Goal: Information Seeking & Learning: Learn about a topic

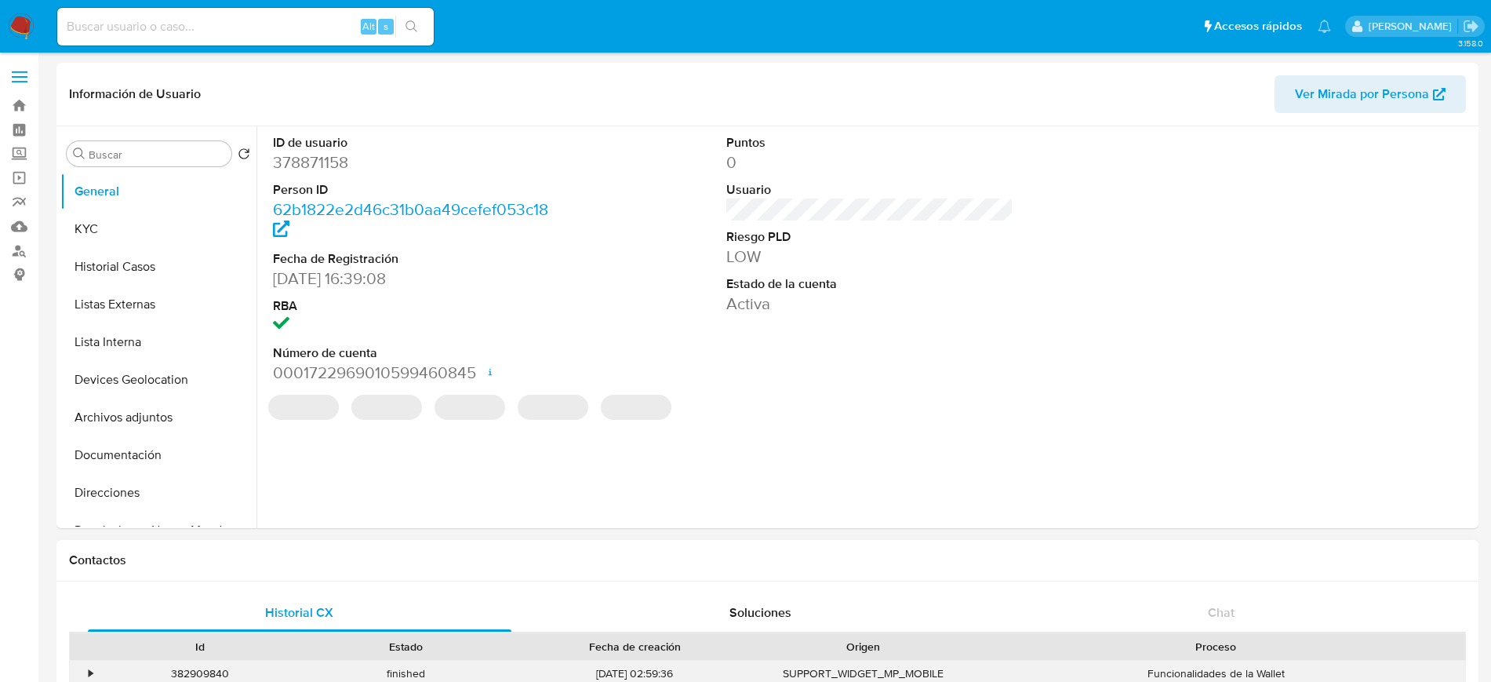
select select "10"
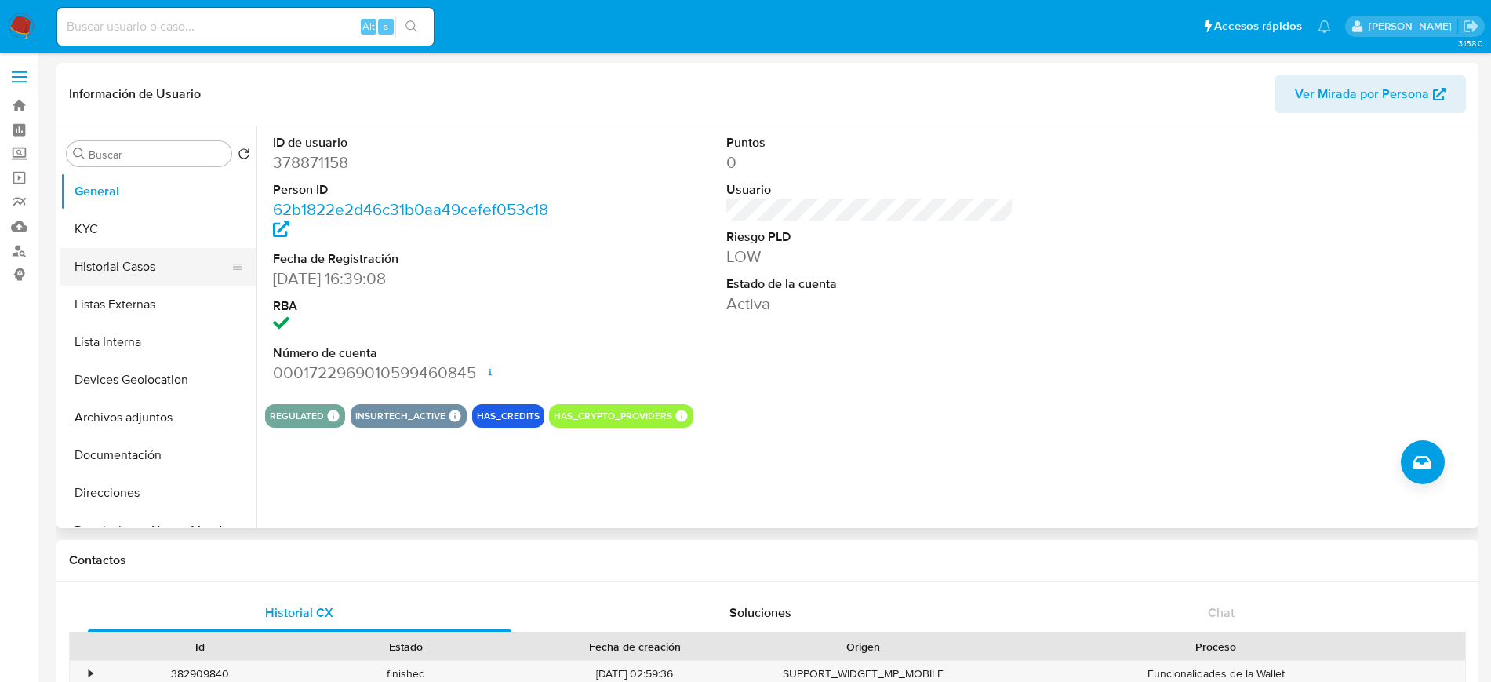
click at [133, 263] on button "Historial Casos" at bounding box center [152, 267] width 184 height 38
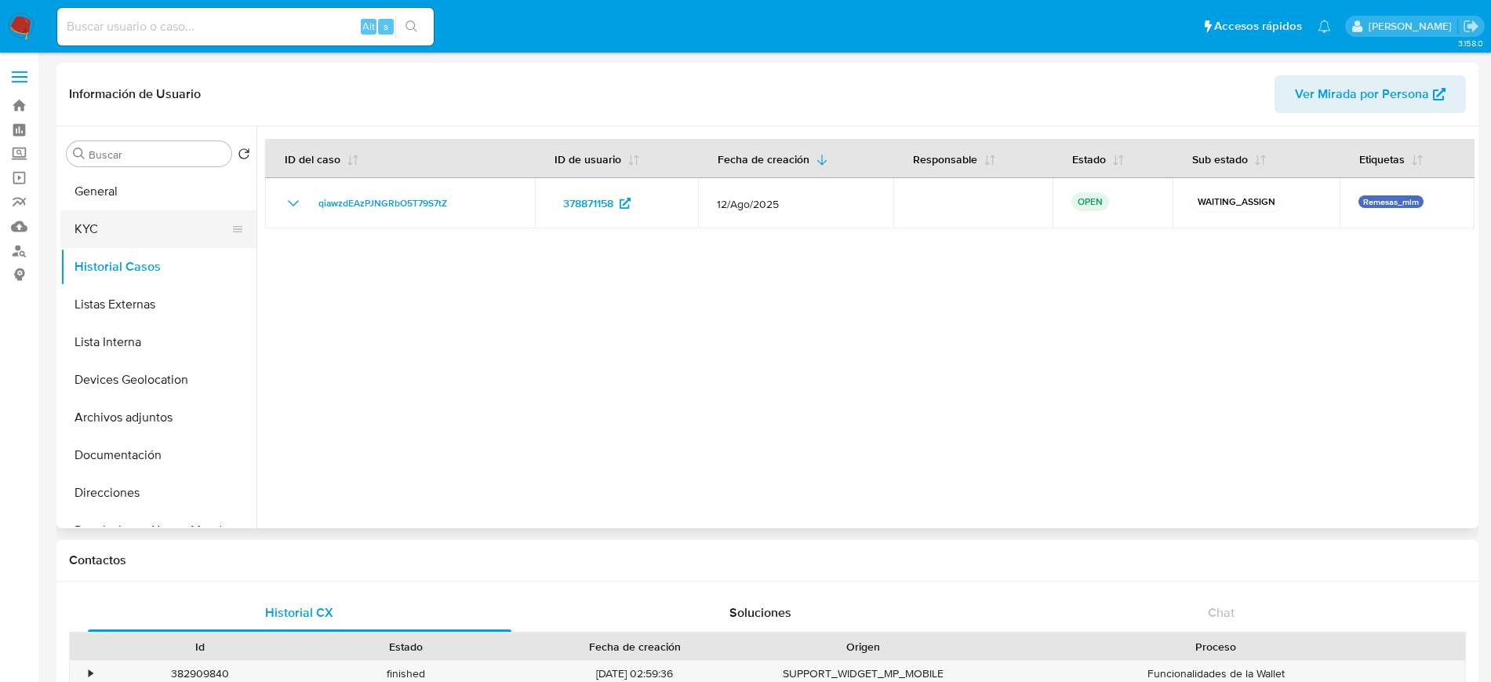
click at [160, 219] on button "KYC" at bounding box center [152, 229] width 184 height 38
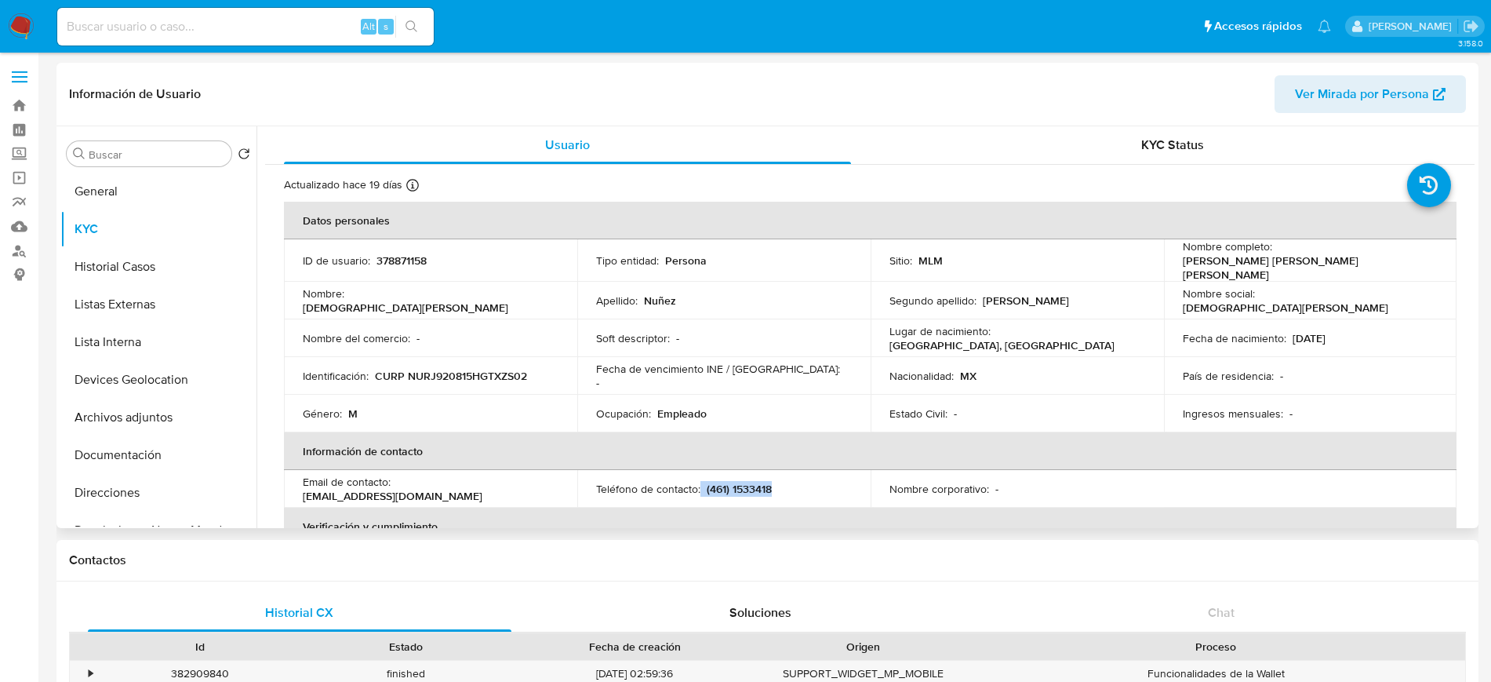
drag, startPoint x: 771, startPoint y: 484, endPoint x: 699, endPoint y: 487, distance: 72.2
click at [699, 487] on div "Teléfono de contacto : (461) 1533418" at bounding box center [724, 489] width 256 height 14
click at [283, 31] on input at bounding box center [245, 26] width 377 height 20
paste input "1731749411"
type input "1731749411"
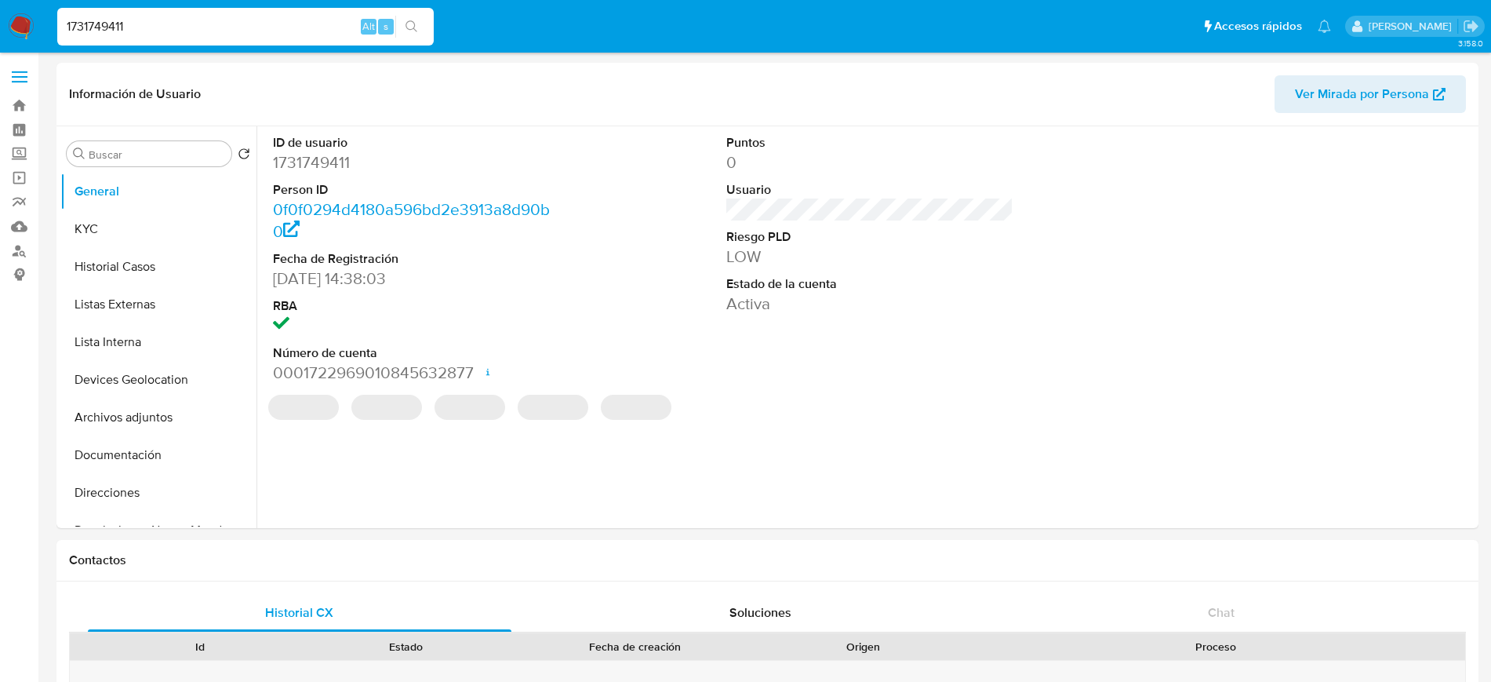
select select "10"
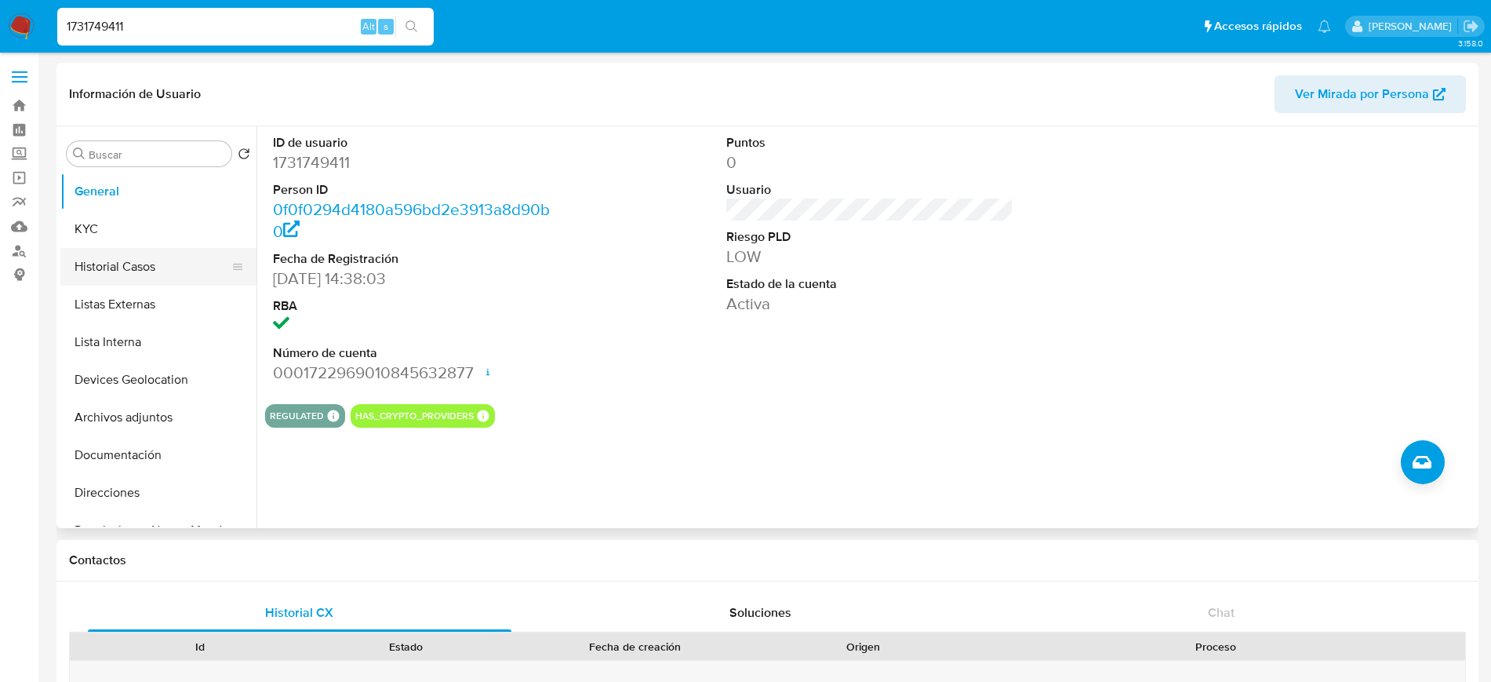
click at [133, 267] on button "Historial Casos" at bounding box center [152, 267] width 184 height 38
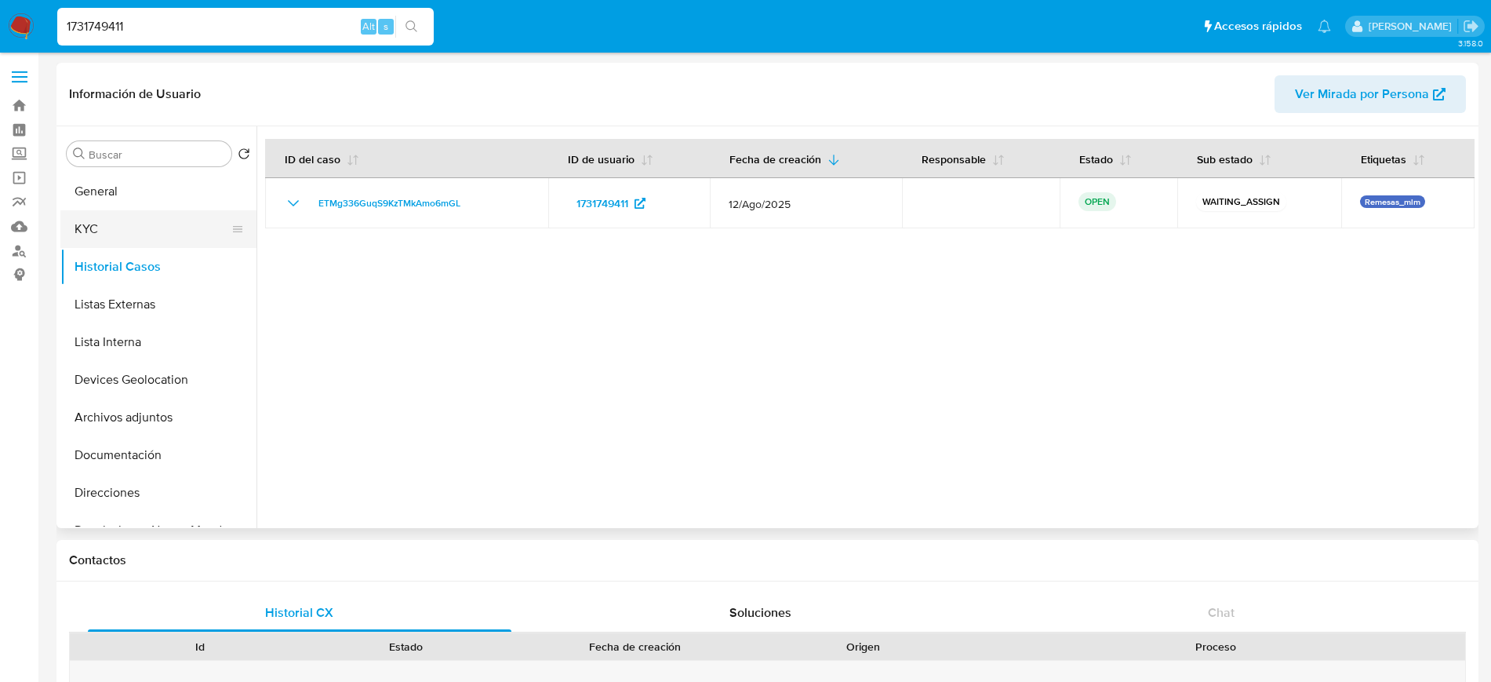
click at [117, 242] on button "KYC" at bounding box center [152, 229] width 184 height 38
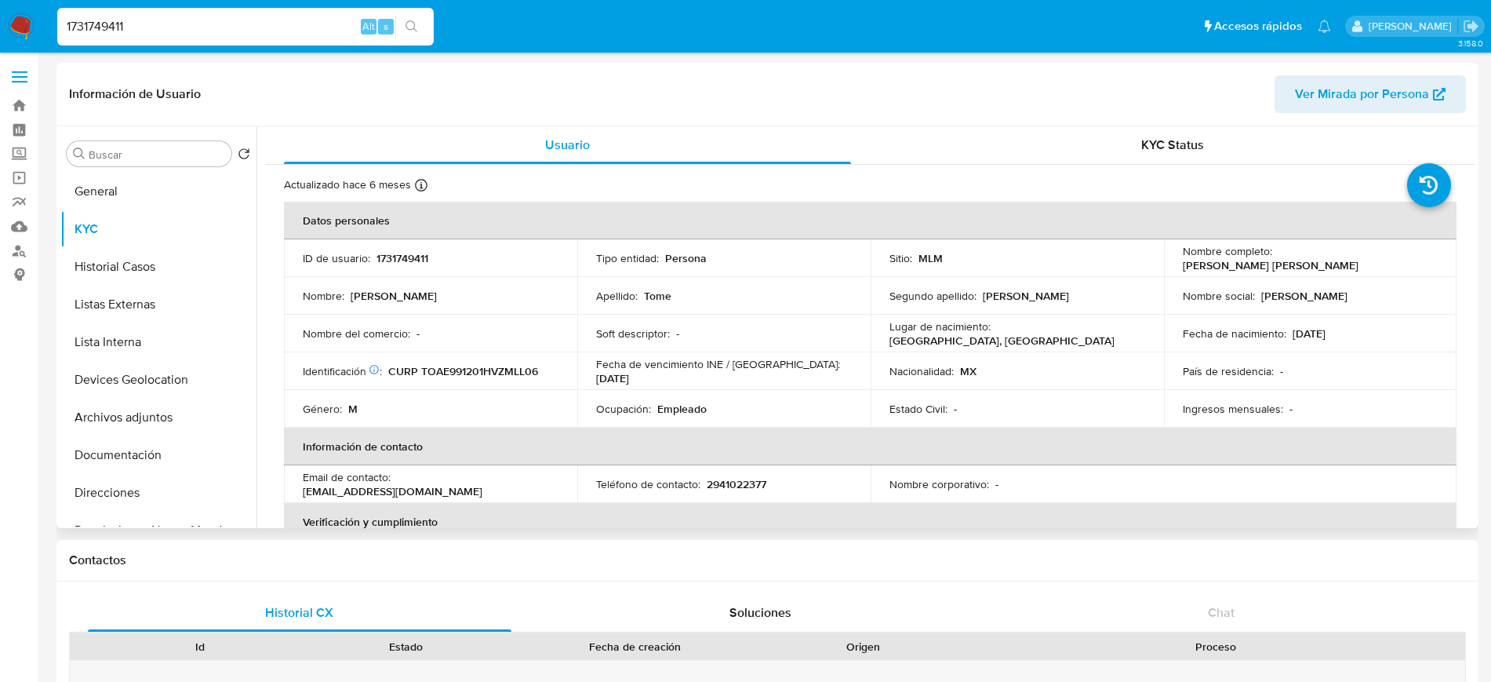
click at [755, 484] on p "2941022377" at bounding box center [737, 484] width 60 height 14
copy p "2941022377"
click at [399, 484] on p "eligiotome4@gmail.com" at bounding box center [393, 491] width 180 height 14
drag, startPoint x: 398, startPoint y: 482, endPoint x: 526, endPoint y: 489, distance: 128.0
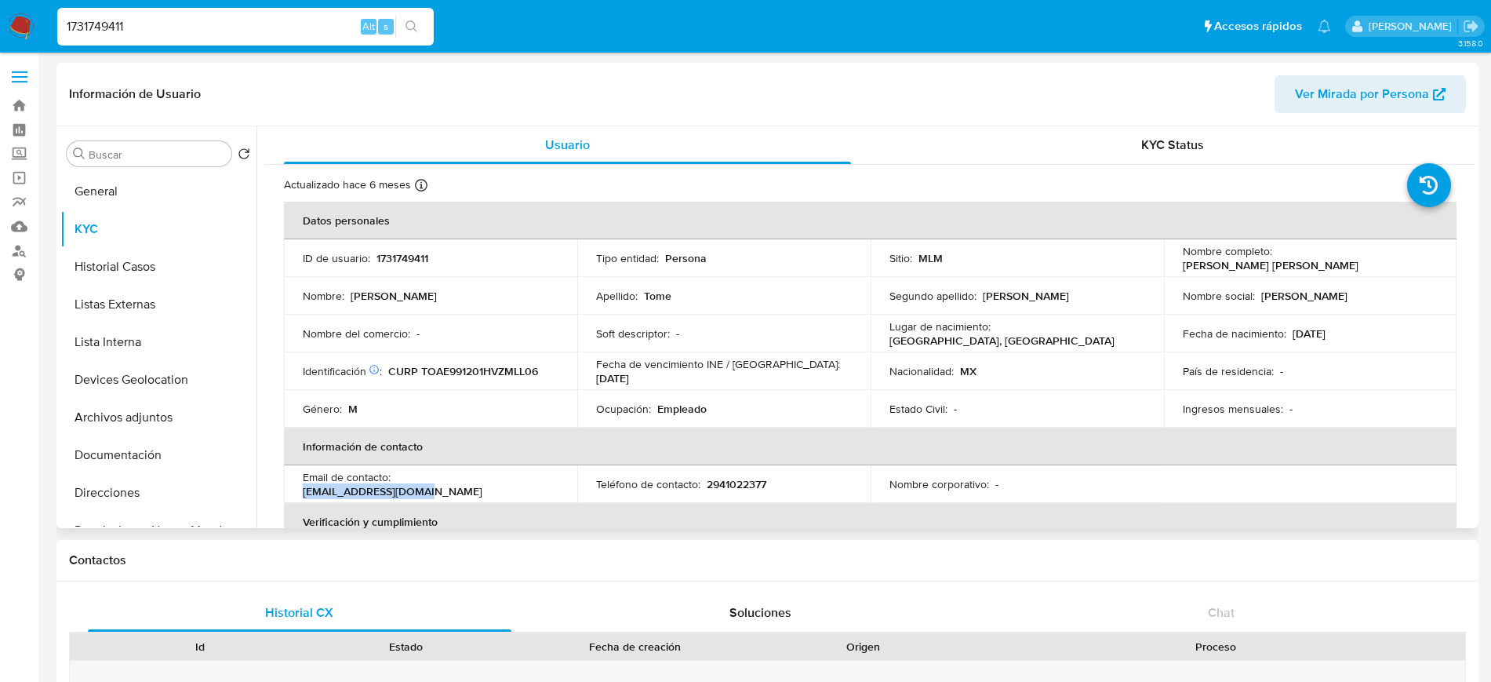
click at [526, 489] on div "Email de contacto : eligiotome4@gmail.com" at bounding box center [431, 484] width 256 height 28
copy p "eligiotome4@gmail.com"
click at [102, 192] on button "General" at bounding box center [152, 192] width 184 height 38
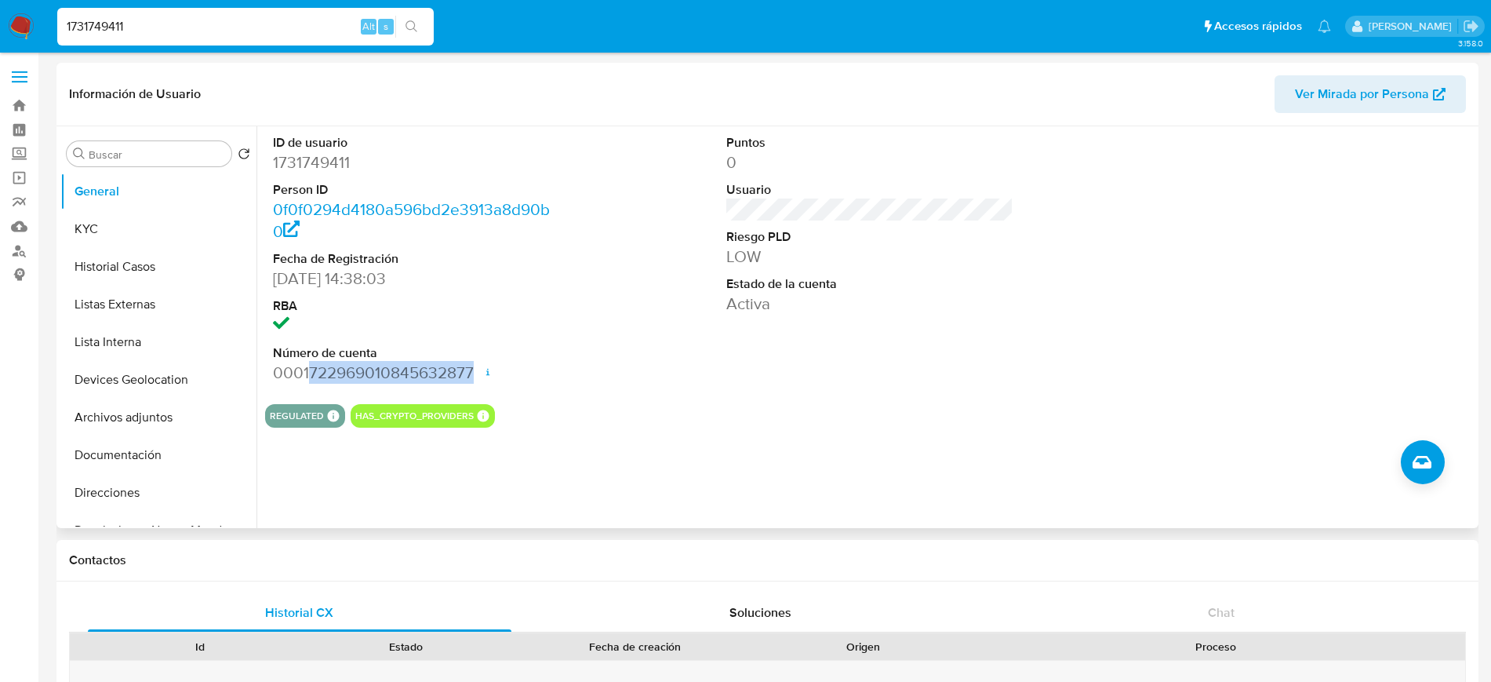
drag, startPoint x: 308, startPoint y: 373, endPoint x: 471, endPoint y: 373, distance: 163.2
click at [471, 373] on dd "0001722969010845632877 Fecha de apertura 27/03/2024 13:04 Estado ACTIVE" at bounding box center [416, 373] width 287 height 22
copy dd "722969010845632877"
click at [529, 170] on dd "1731749411" at bounding box center [416, 162] width 287 height 22
click at [151, 232] on button "KYC" at bounding box center [152, 229] width 184 height 38
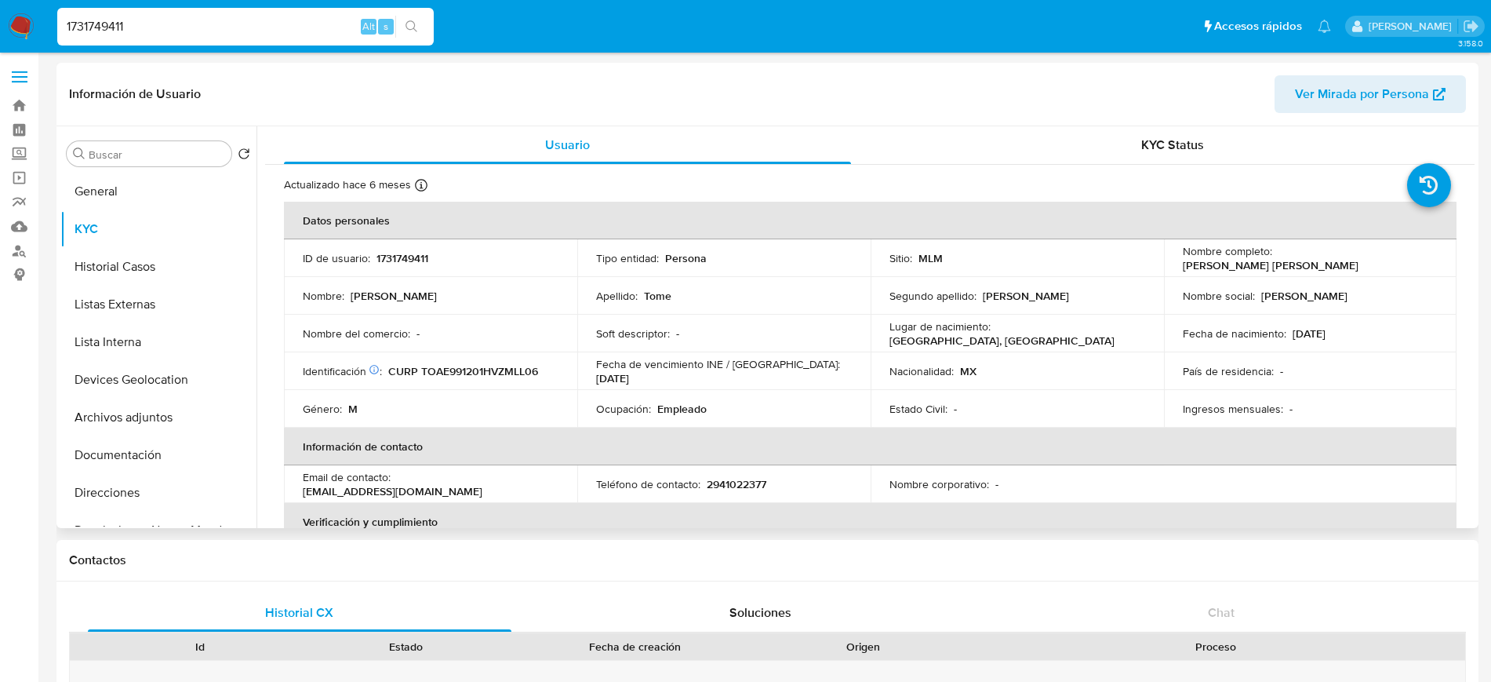
drag, startPoint x: 1476, startPoint y: 203, endPoint x: 1470, endPoint y: 215, distance: 13.0
click at [1470, 215] on div "Buscar Volver al orden por defecto General KYC Historial Casos Listas Externas …" at bounding box center [767, 327] width 1422 height 402
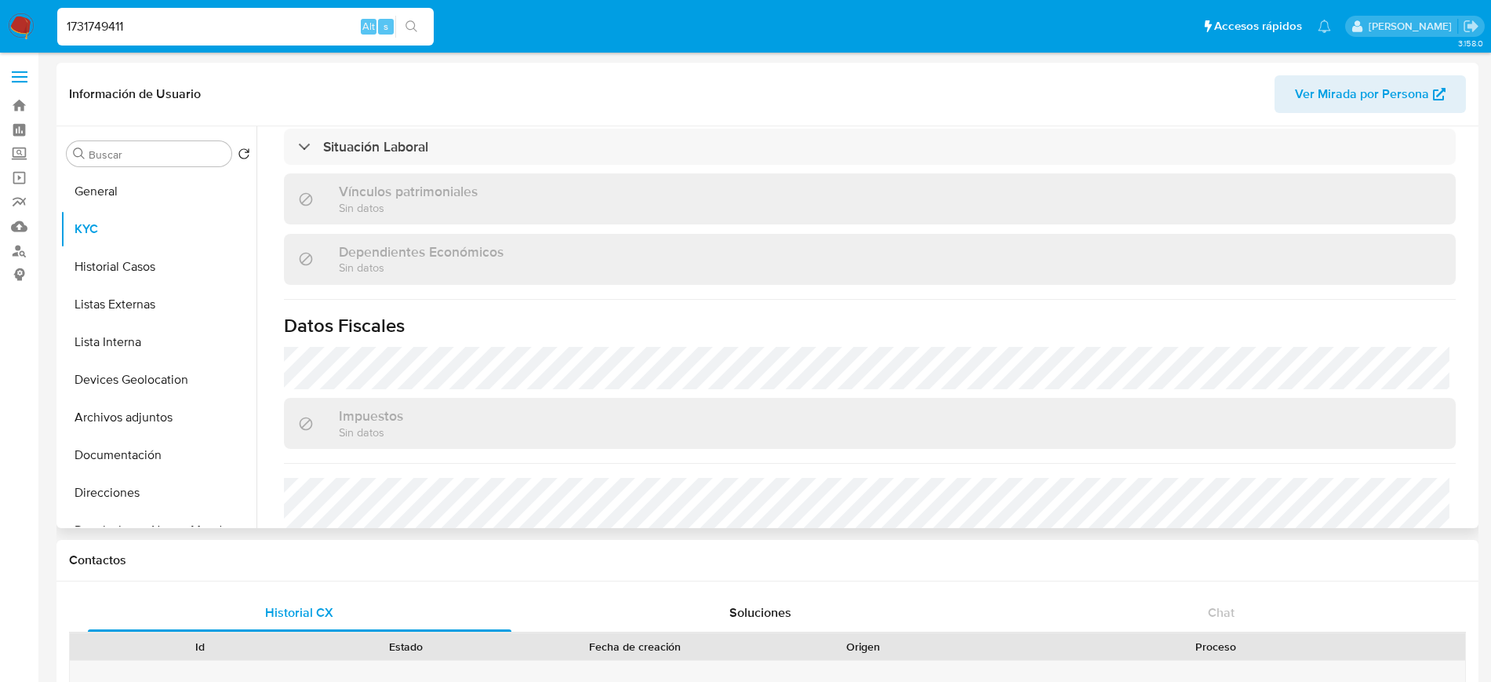
scroll to position [970, 0]
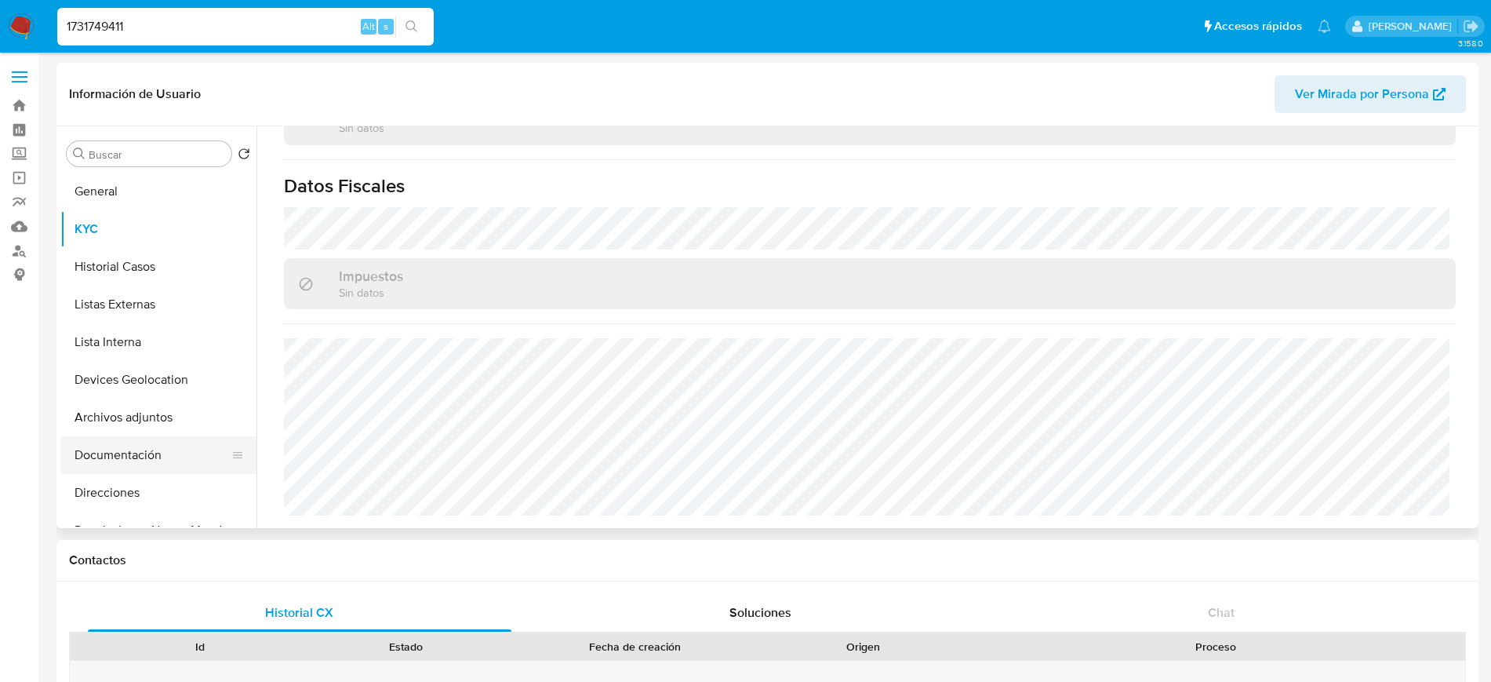
click at [139, 445] on button "Documentación" at bounding box center [152, 455] width 184 height 38
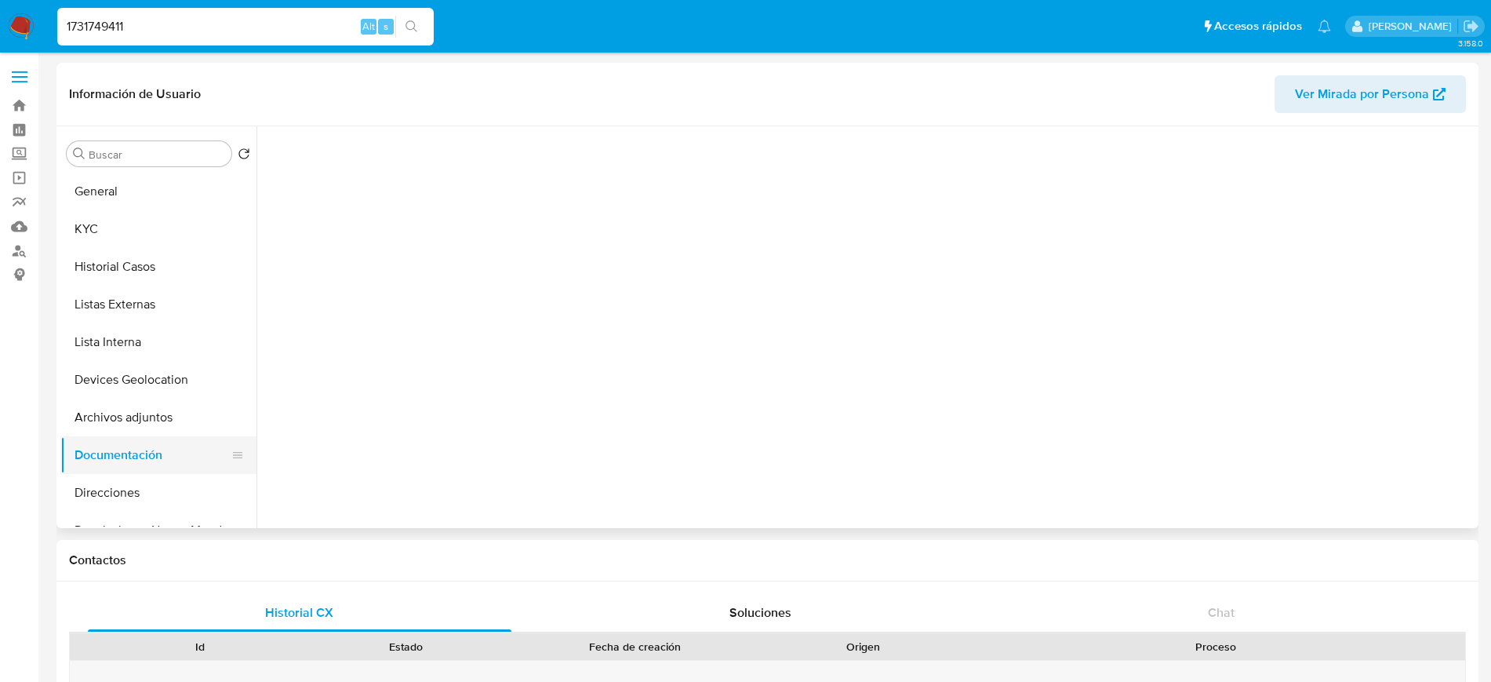
scroll to position [0, 0]
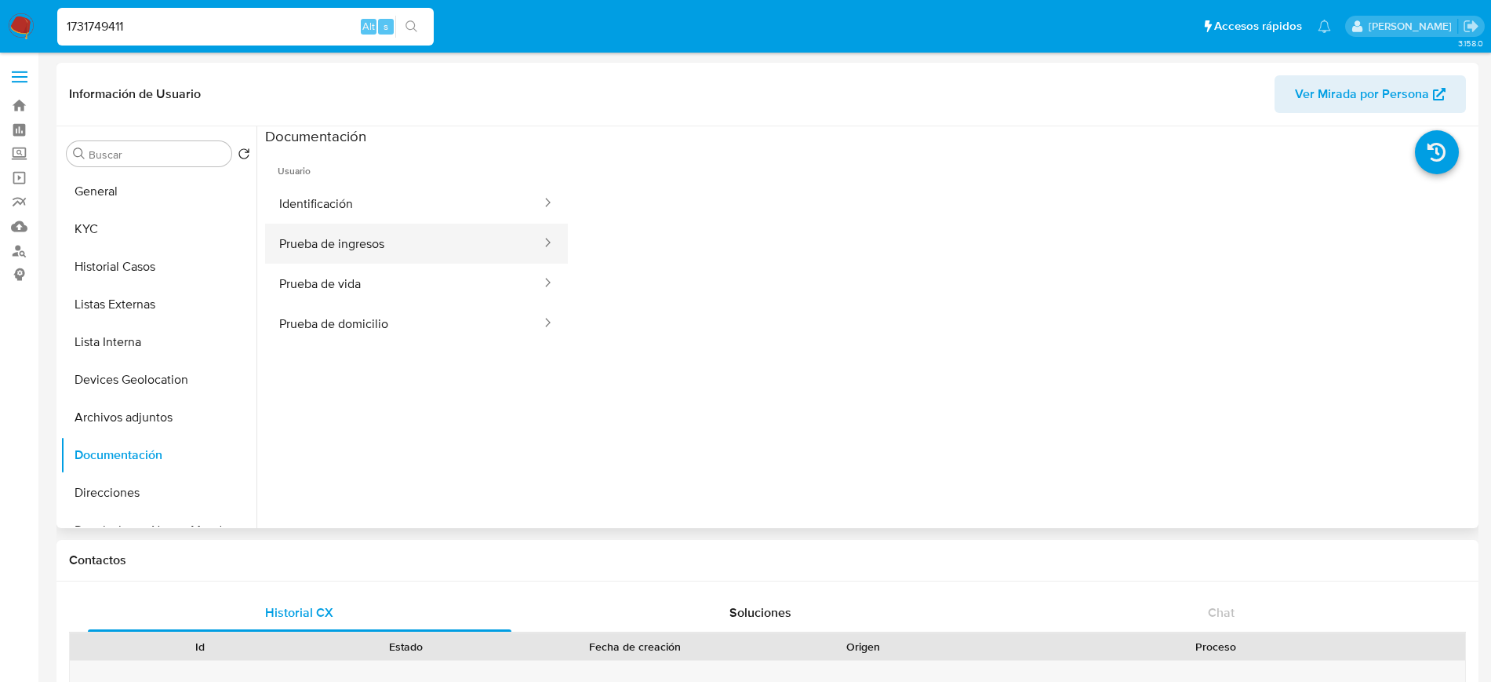
click at [380, 222] on button "Identificación" at bounding box center [404, 204] width 278 height 40
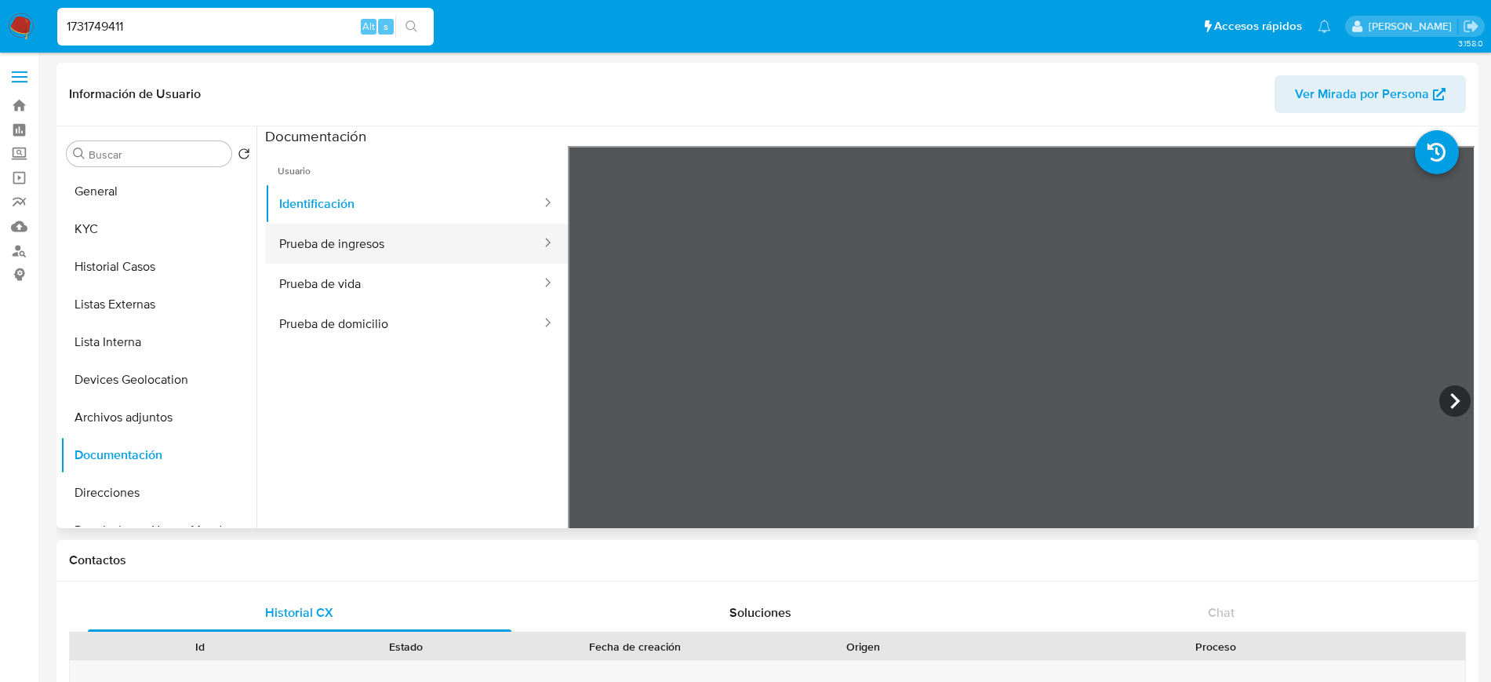
click at [342, 256] on button "Prueba de ingresos" at bounding box center [404, 244] width 278 height 40
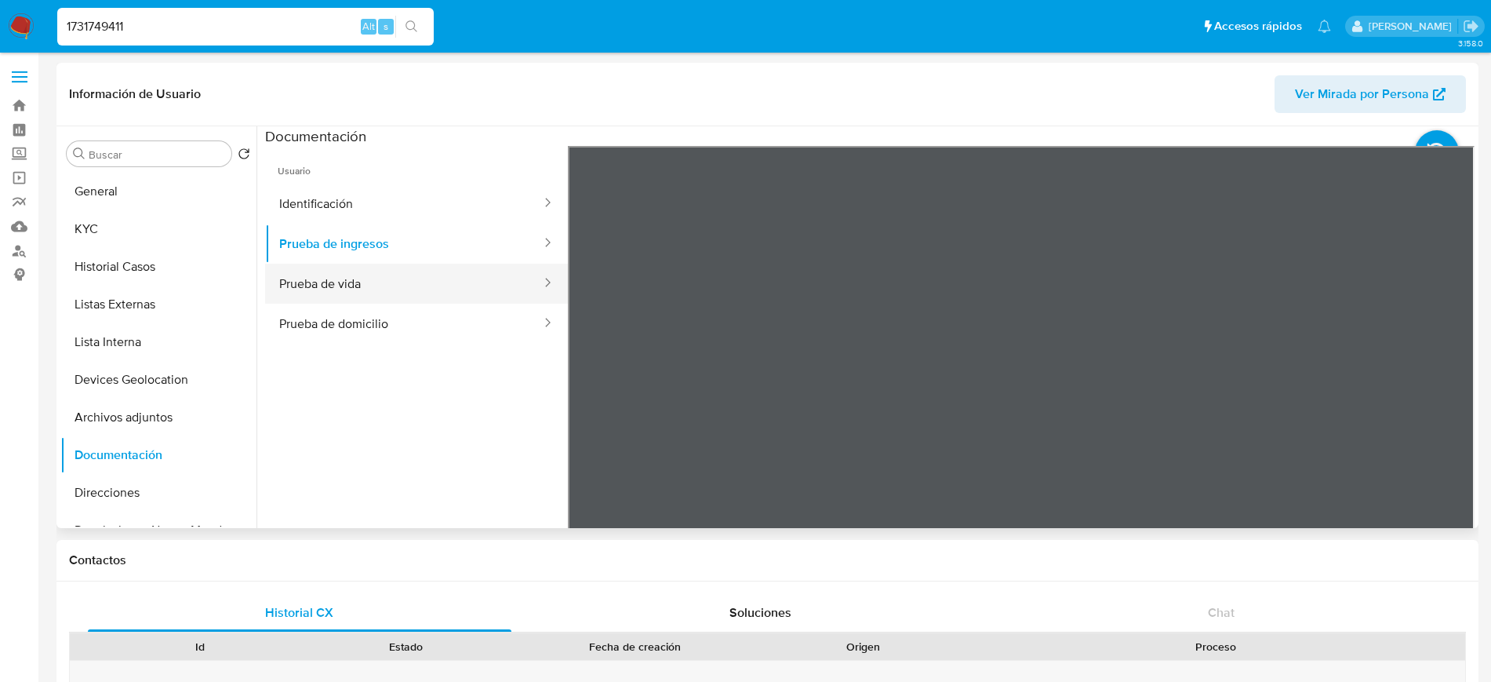
click at [274, 297] on button "Prueba de vida" at bounding box center [404, 284] width 278 height 40
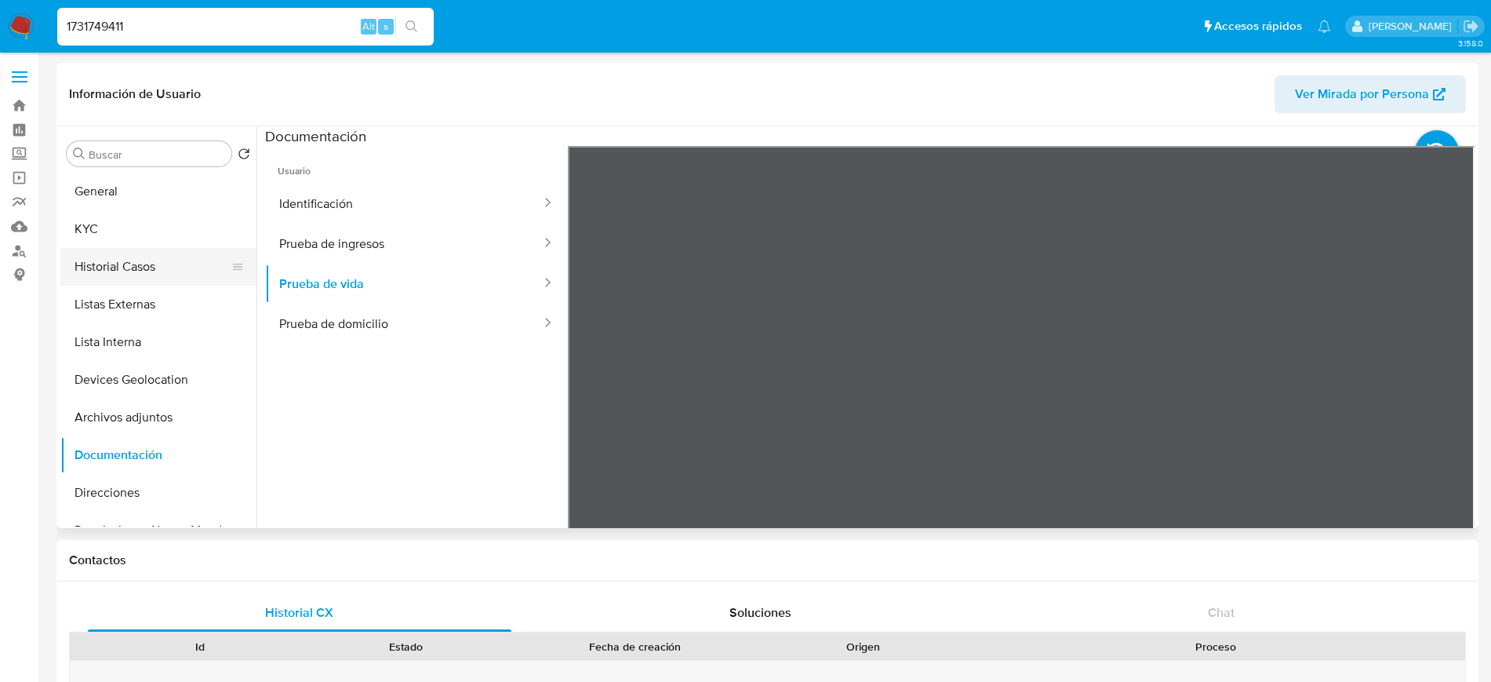
click at [115, 267] on button "Historial Casos" at bounding box center [152, 267] width 184 height 38
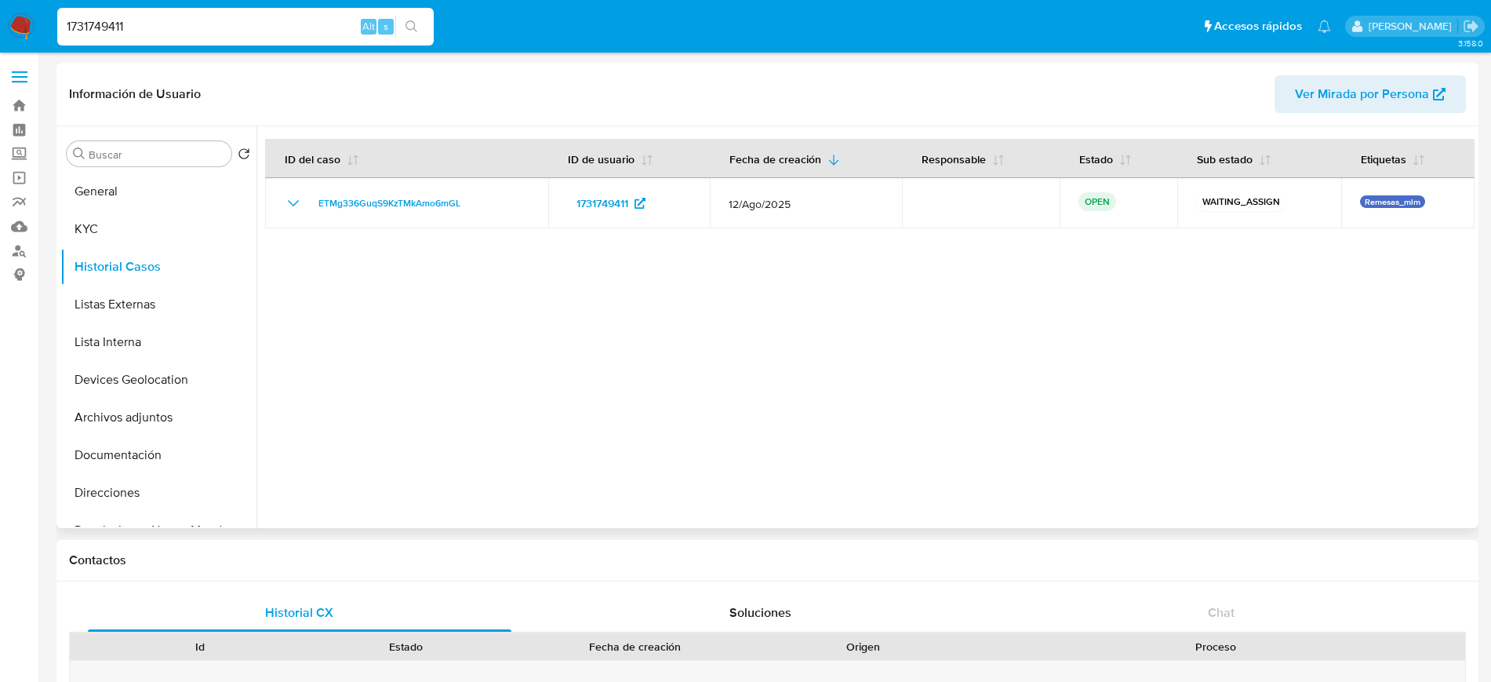
drag, startPoint x: 457, startPoint y: 253, endPoint x: 438, endPoint y: 249, distance: 19.4
click at [438, 249] on div at bounding box center [866, 327] width 1218 height 402
click at [118, 313] on button "Listas Externas" at bounding box center [152, 305] width 184 height 38
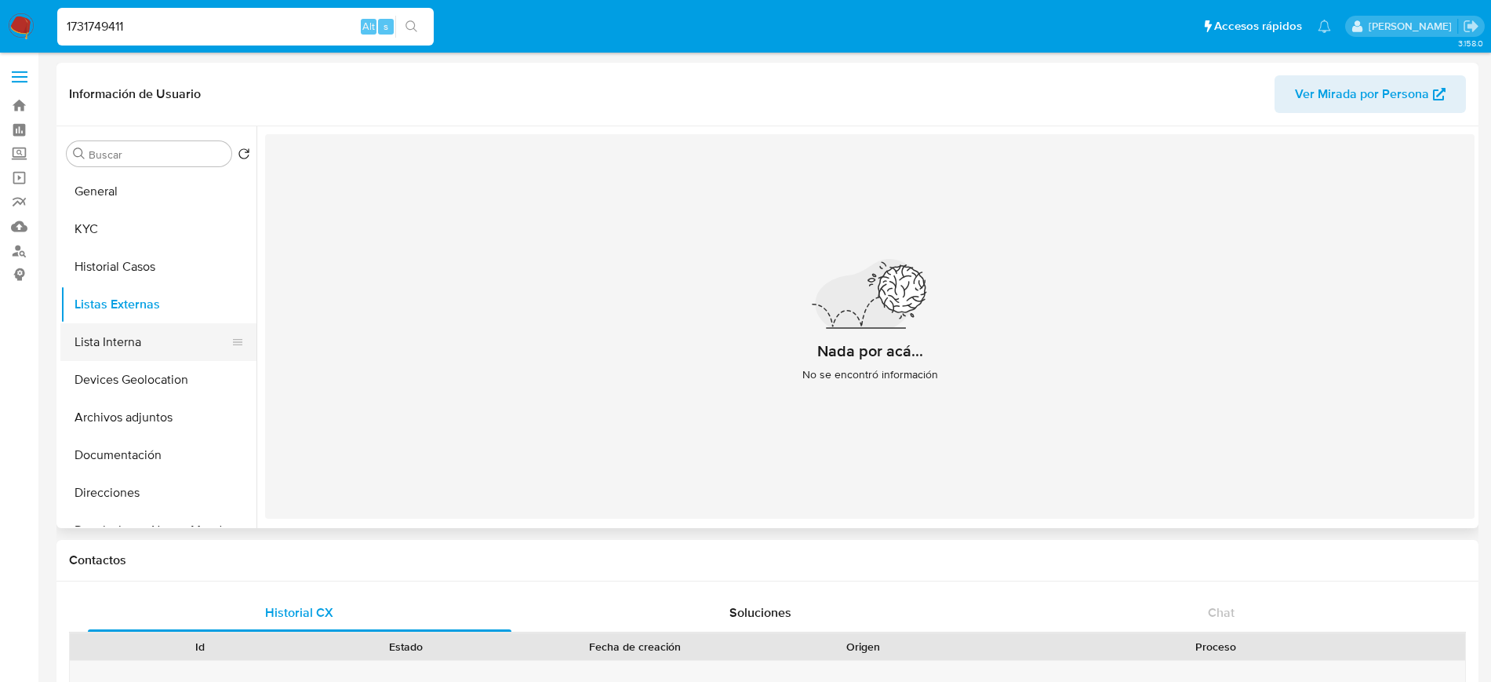
click at [101, 345] on button "Lista Interna" at bounding box center [152, 342] width 184 height 38
click at [119, 387] on button "Devices Geolocation" at bounding box center [152, 380] width 184 height 38
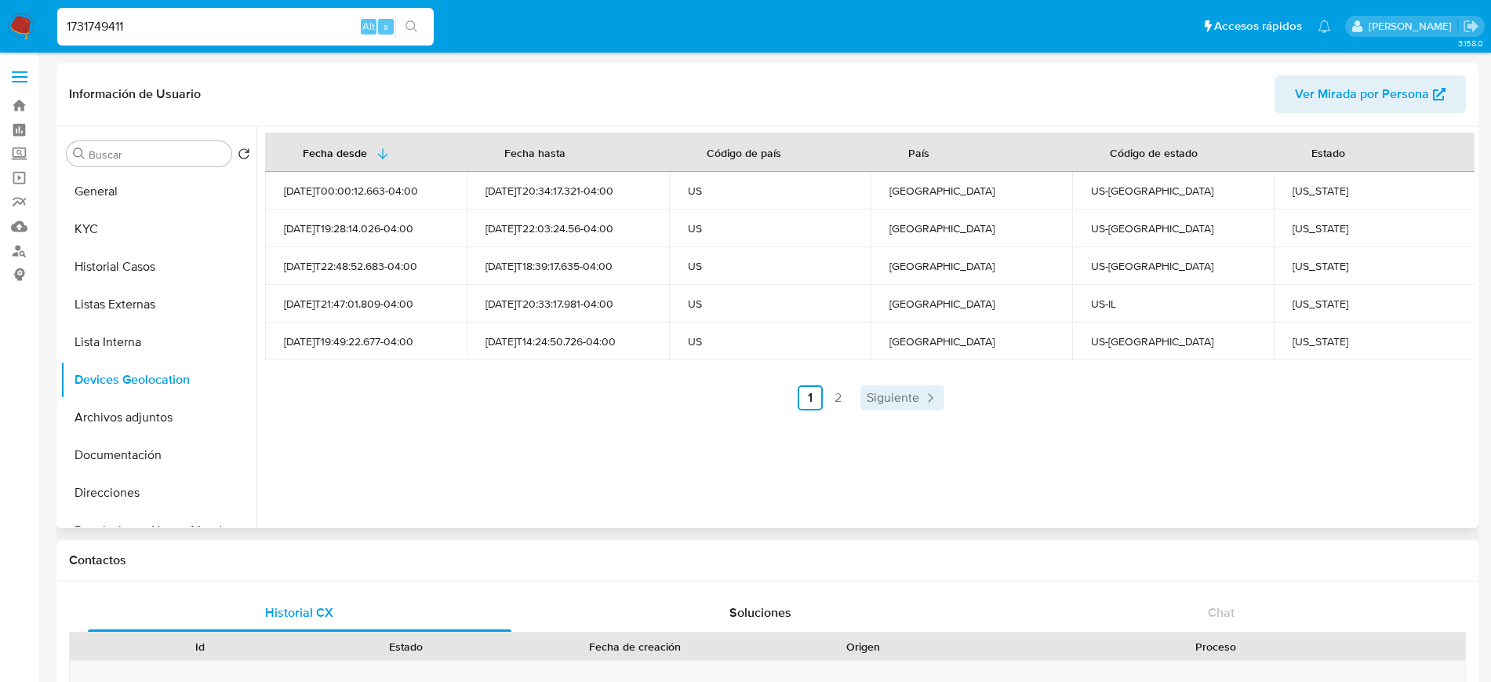
click at [922, 398] on icon "Paginación" at bounding box center [930, 398] width 16 height 16
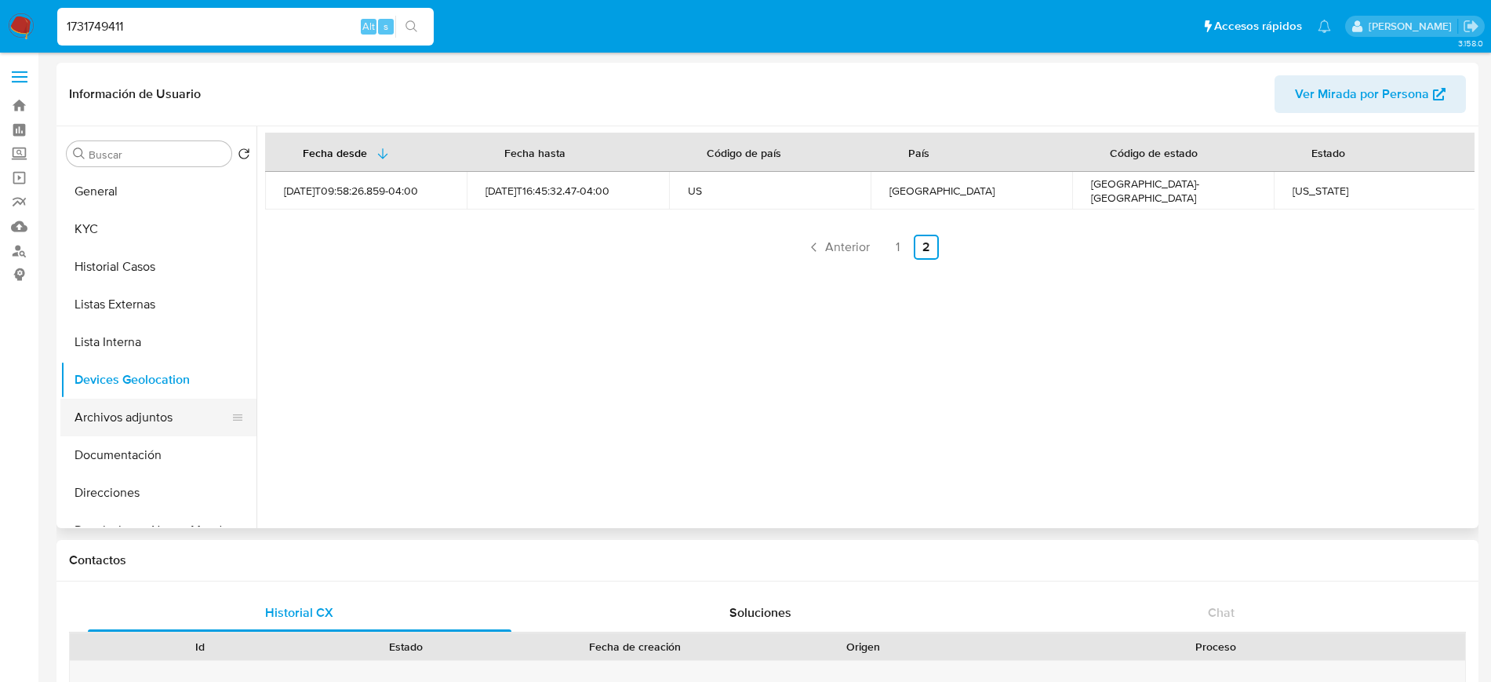
click at [168, 421] on button "Archivos adjuntos" at bounding box center [152, 417] width 184 height 38
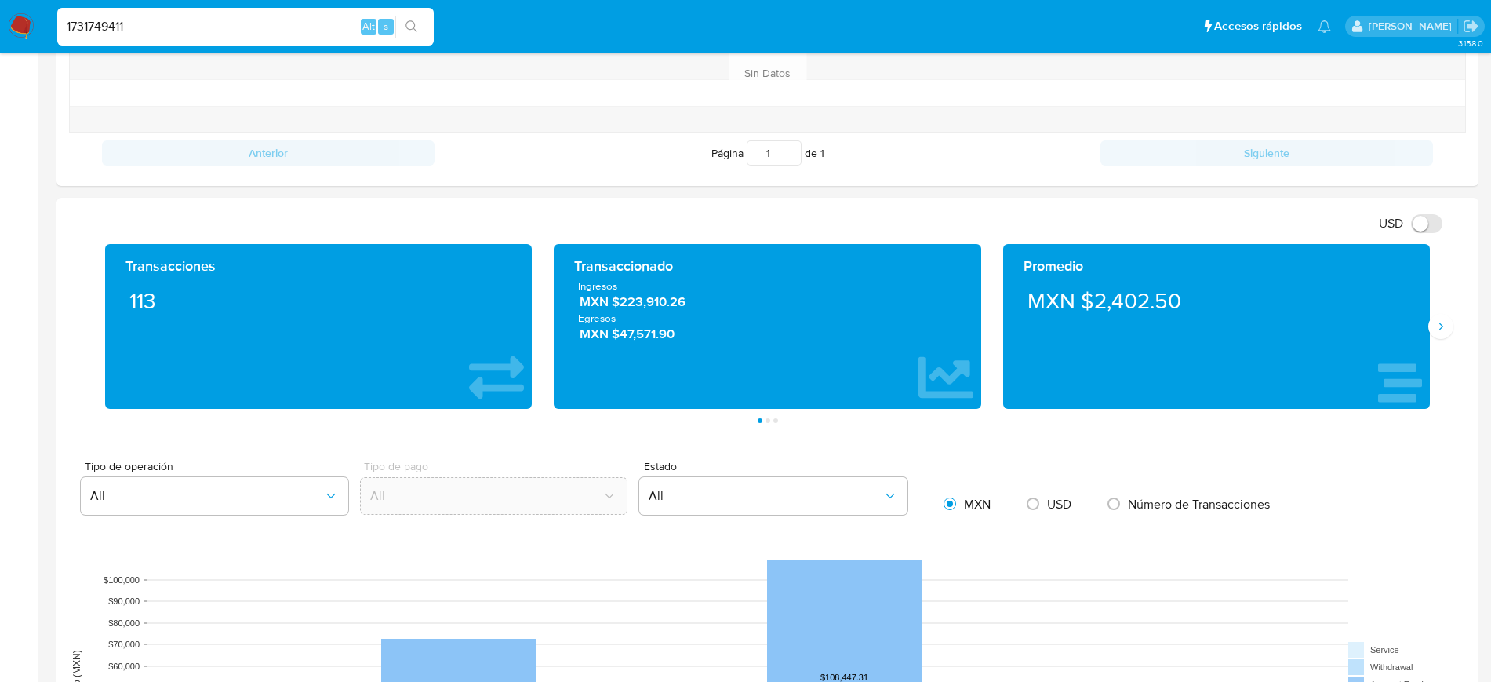
scroll to position [672, 0]
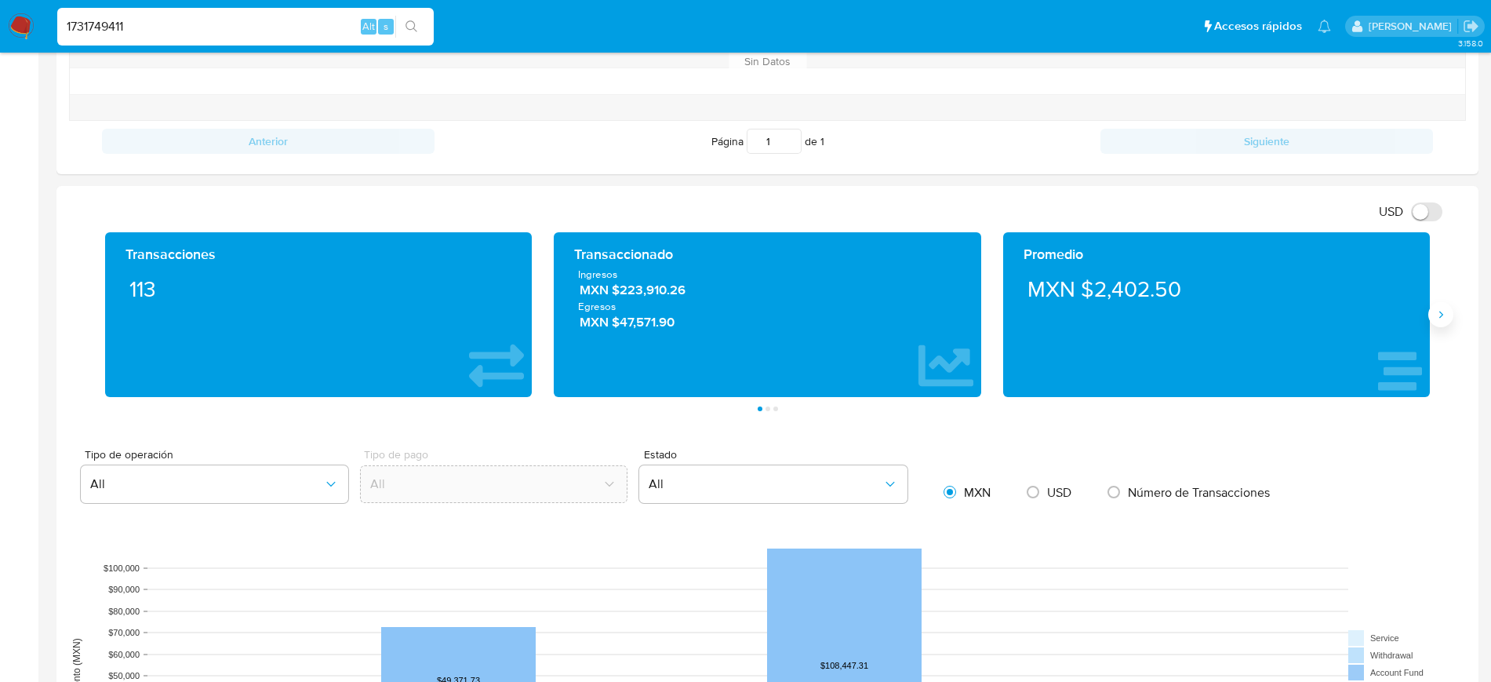
click at [1439, 319] on icon "Siguiente" at bounding box center [1441, 314] width 13 height 13
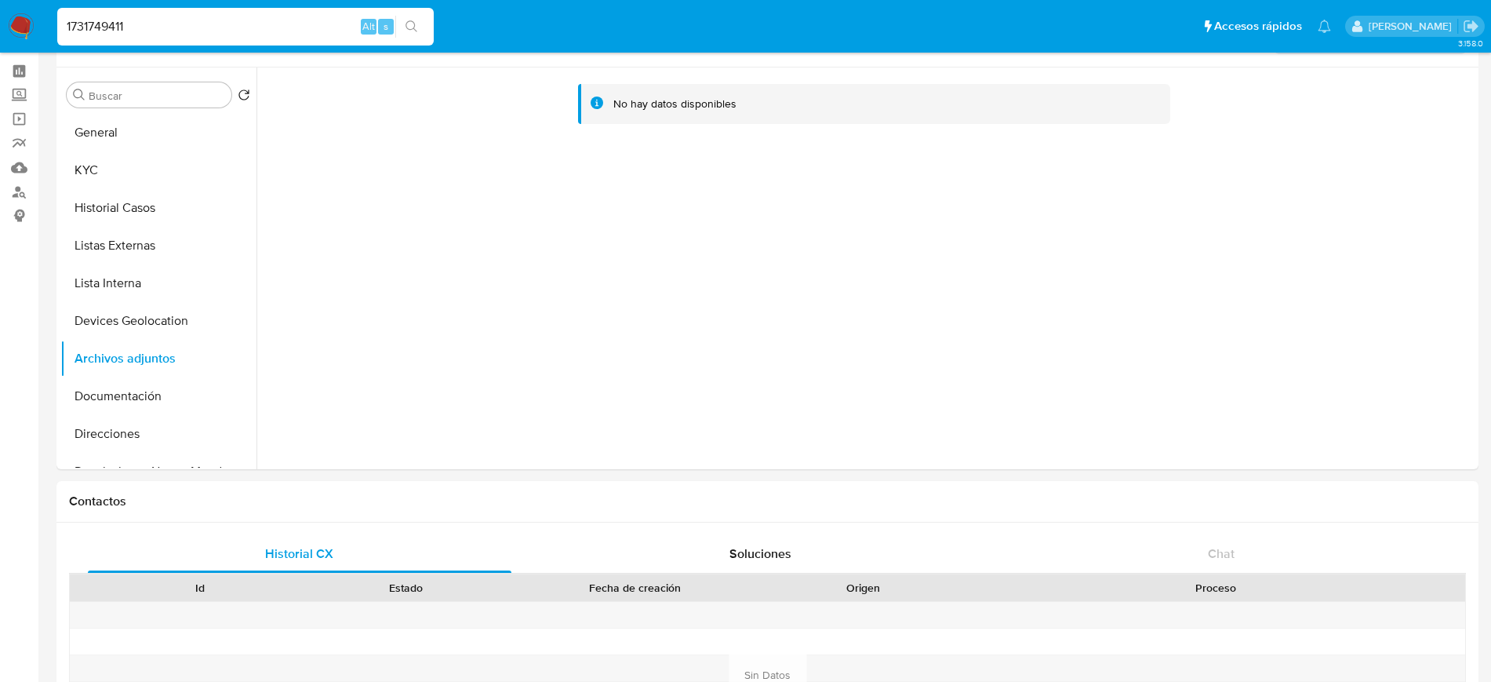
scroll to position [53, 0]
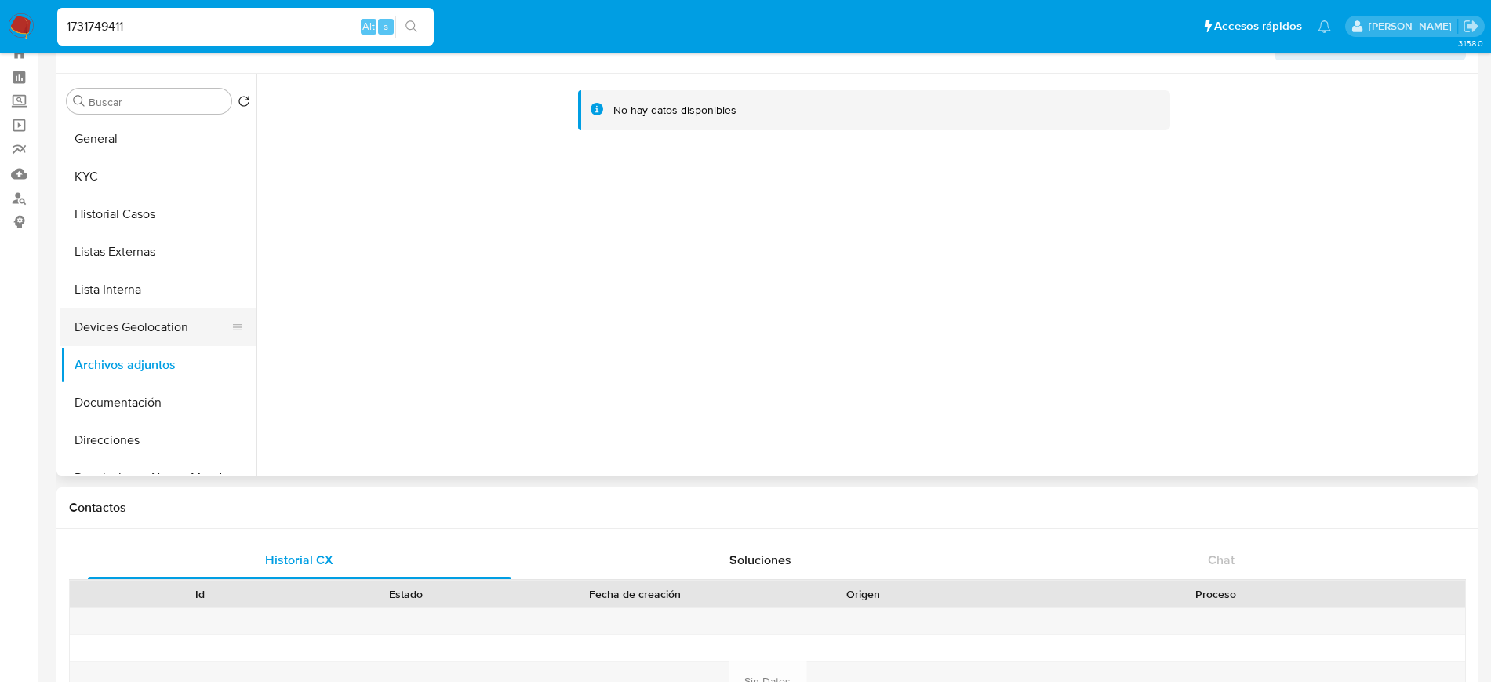
click at [168, 329] on button "Devices Geolocation" at bounding box center [152, 327] width 184 height 38
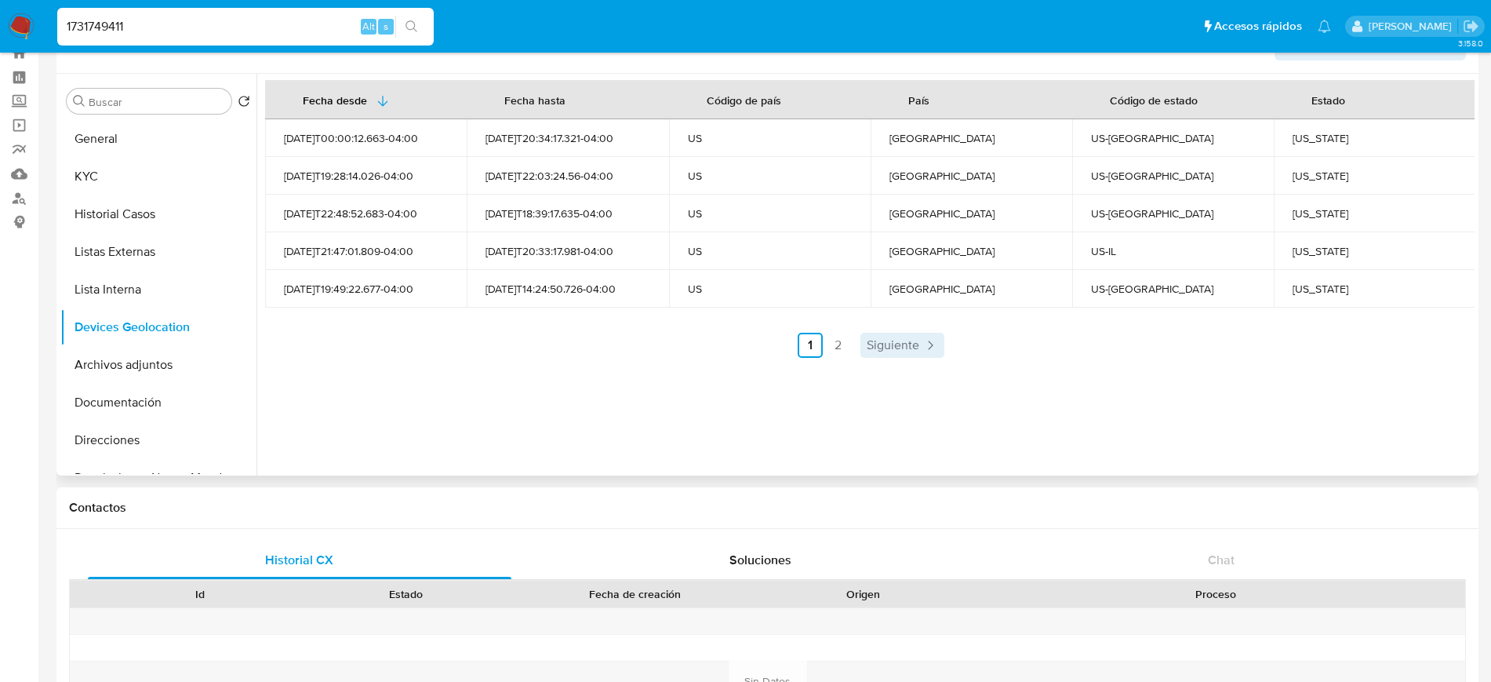
click at [897, 339] on span "Siguiente" at bounding box center [893, 345] width 53 height 13
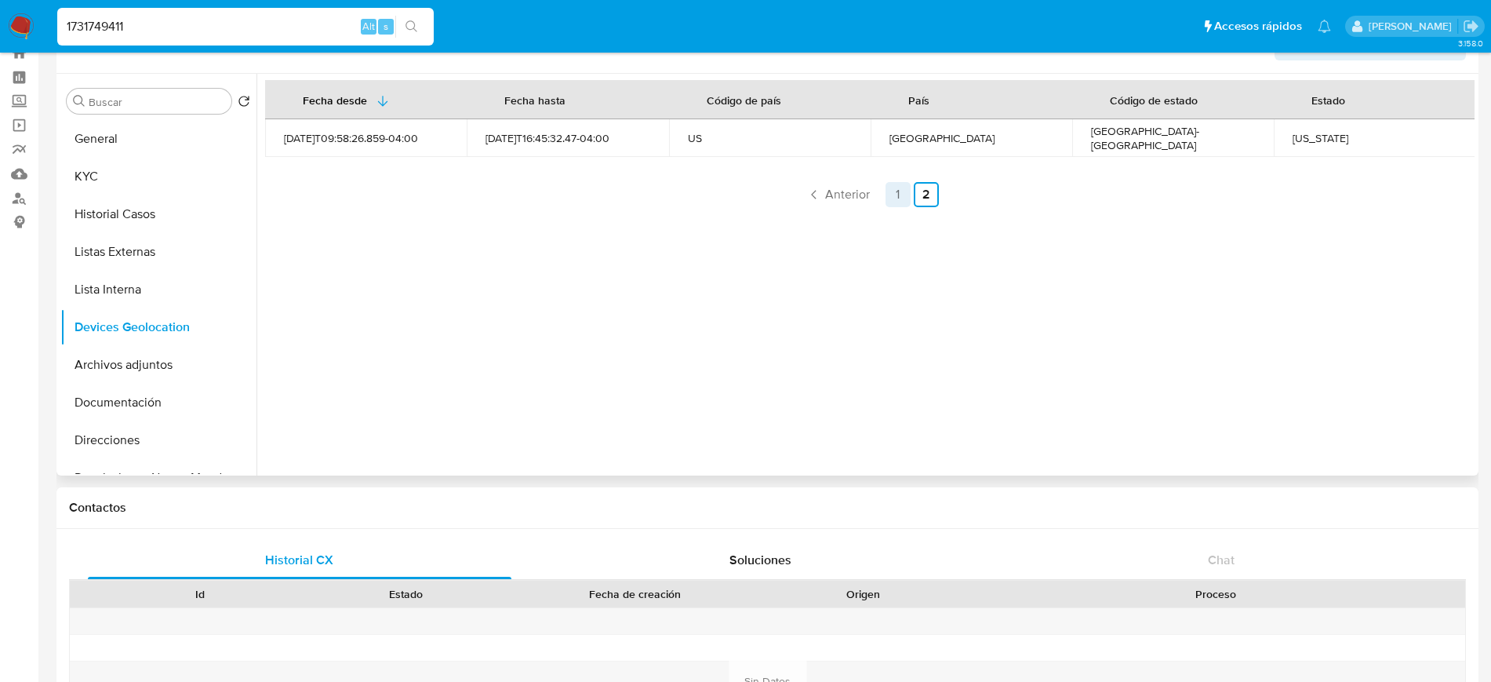
click at [886, 187] on link "1" at bounding box center [898, 194] width 25 height 25
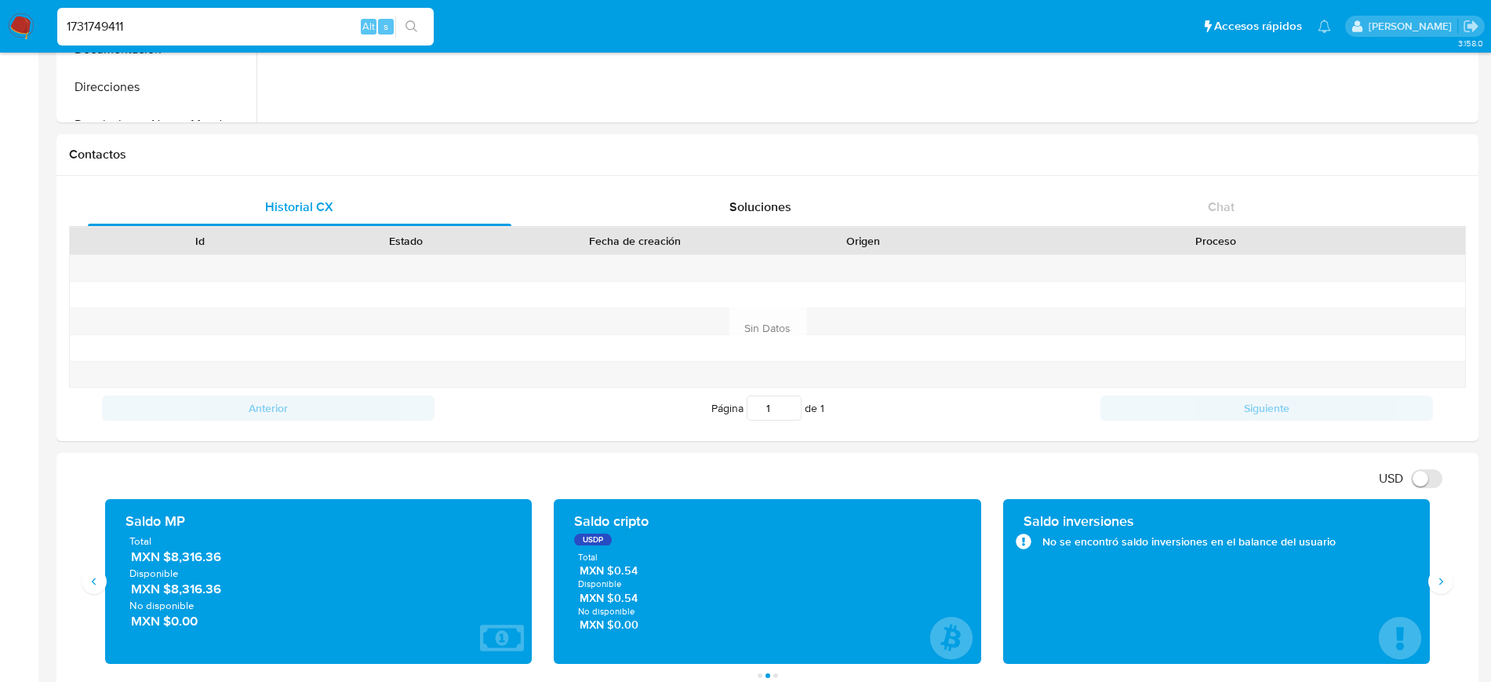
scroll to position [0, 0]
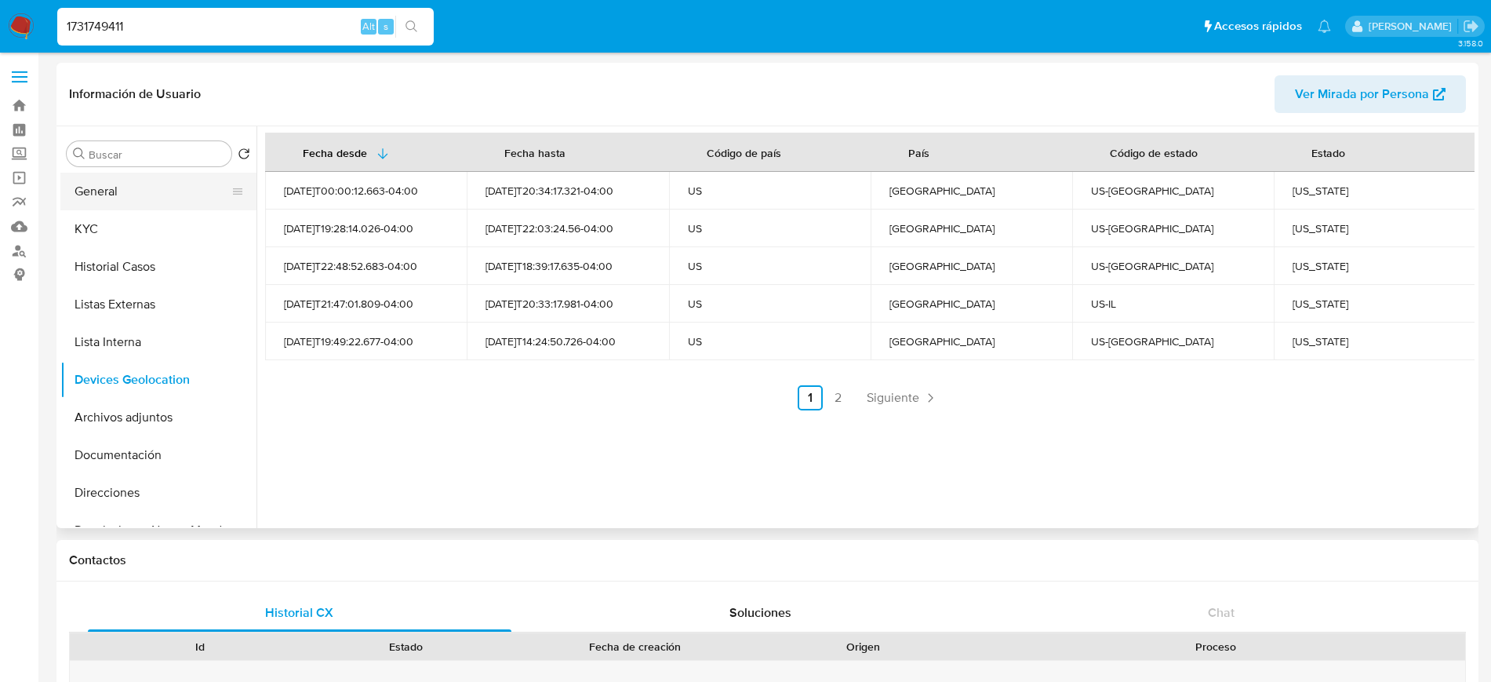
click at [187, 184] on button "General" at bounding box center [152, 192] width 184 height 38
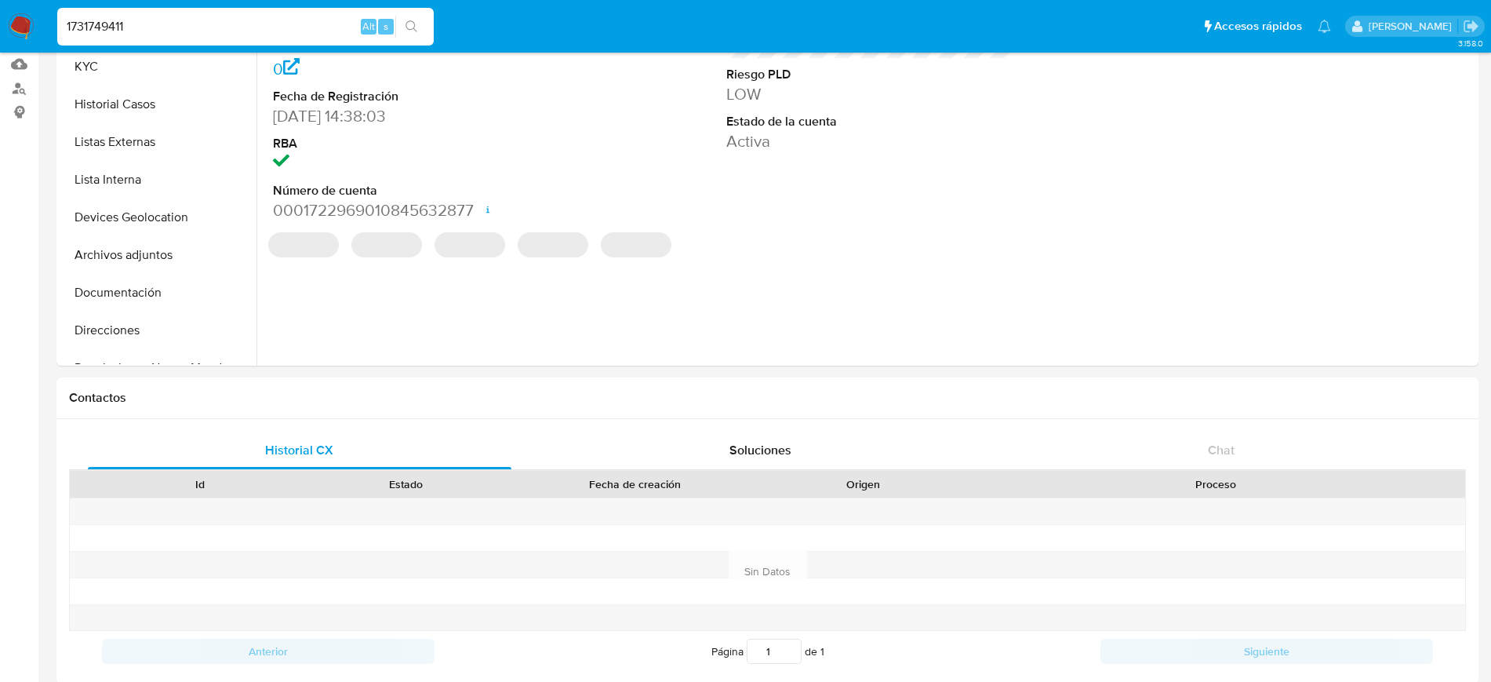
scroll to position [172, 0]
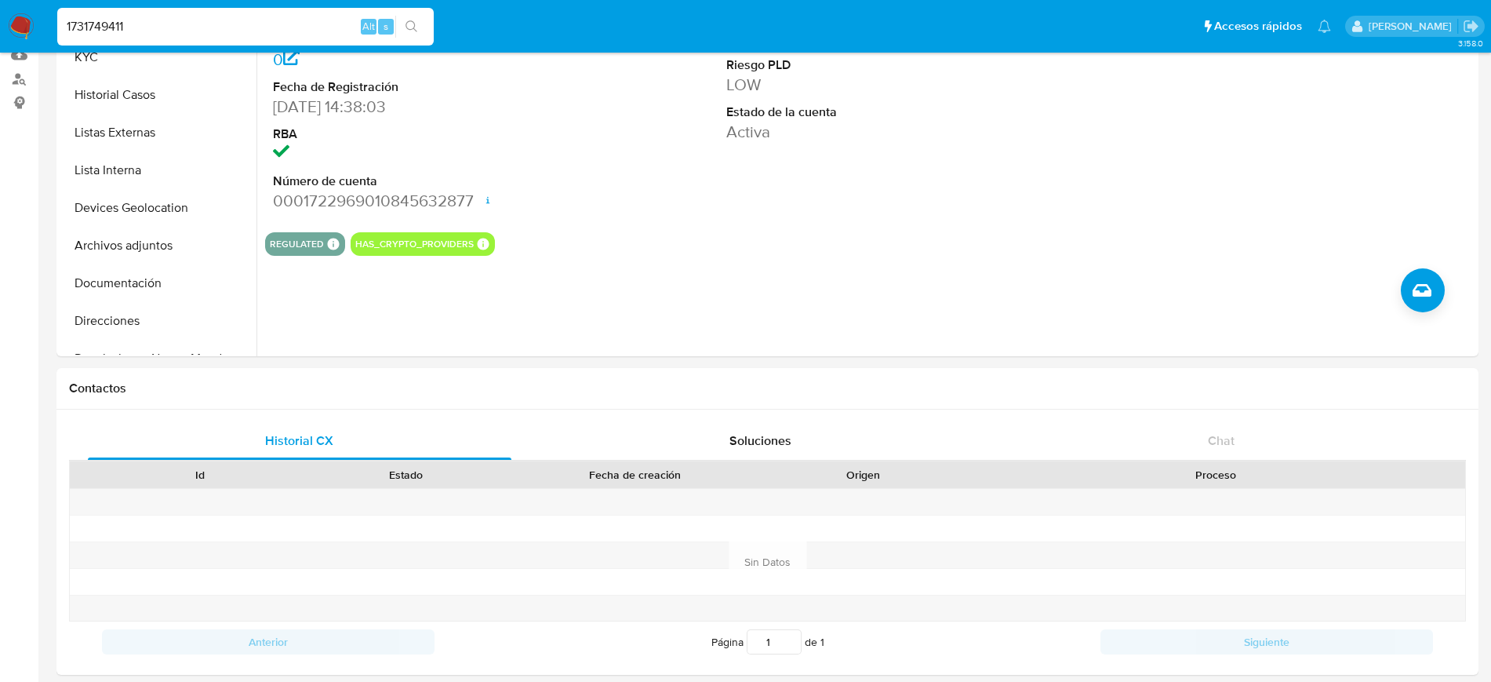
click at [78, 49] on nav "Pausado Ver notificaciones 1731749411 Alt s Accesos rápidos Presiona las siguie…" at bounding box center [745, 26] width 1491 height 53
click at [80, 56] on button "KYC" at bounding box center [152, 57] width 184 height 38
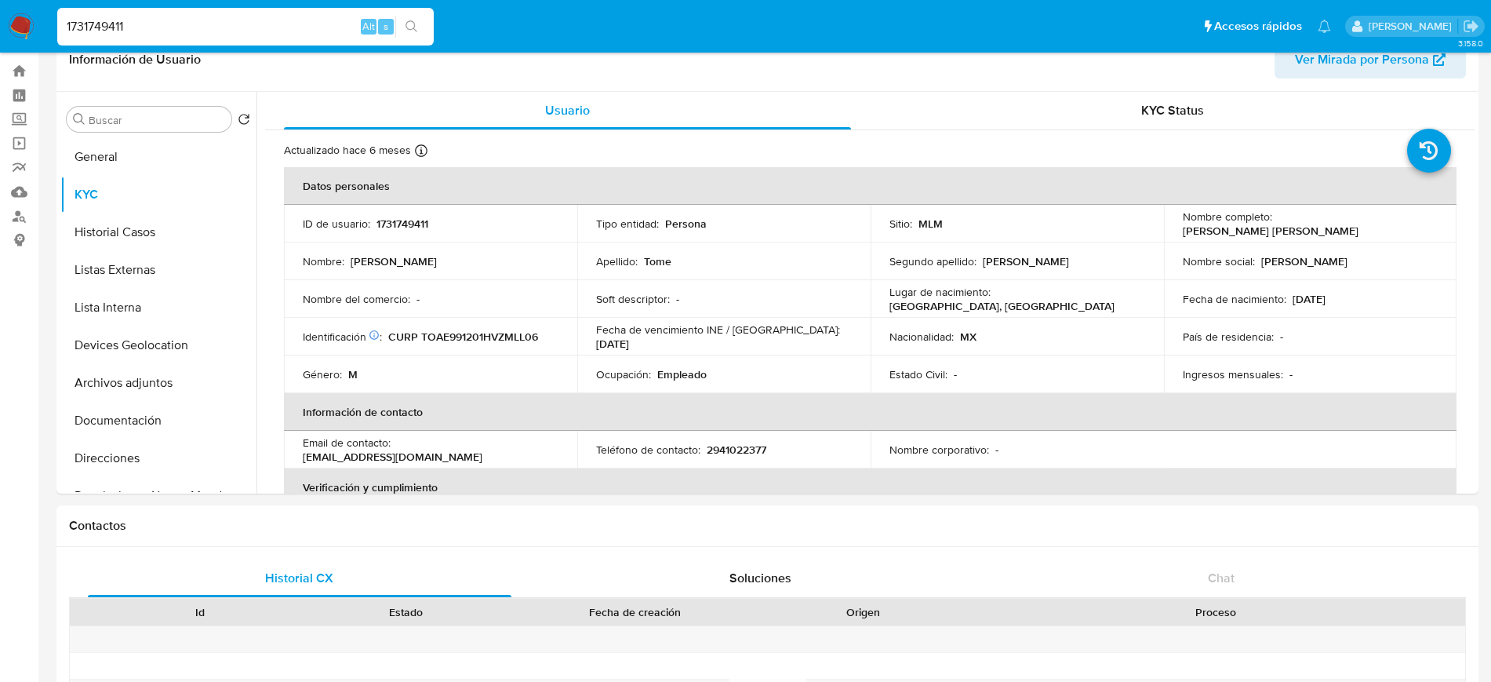
scroll to position [23, 0]
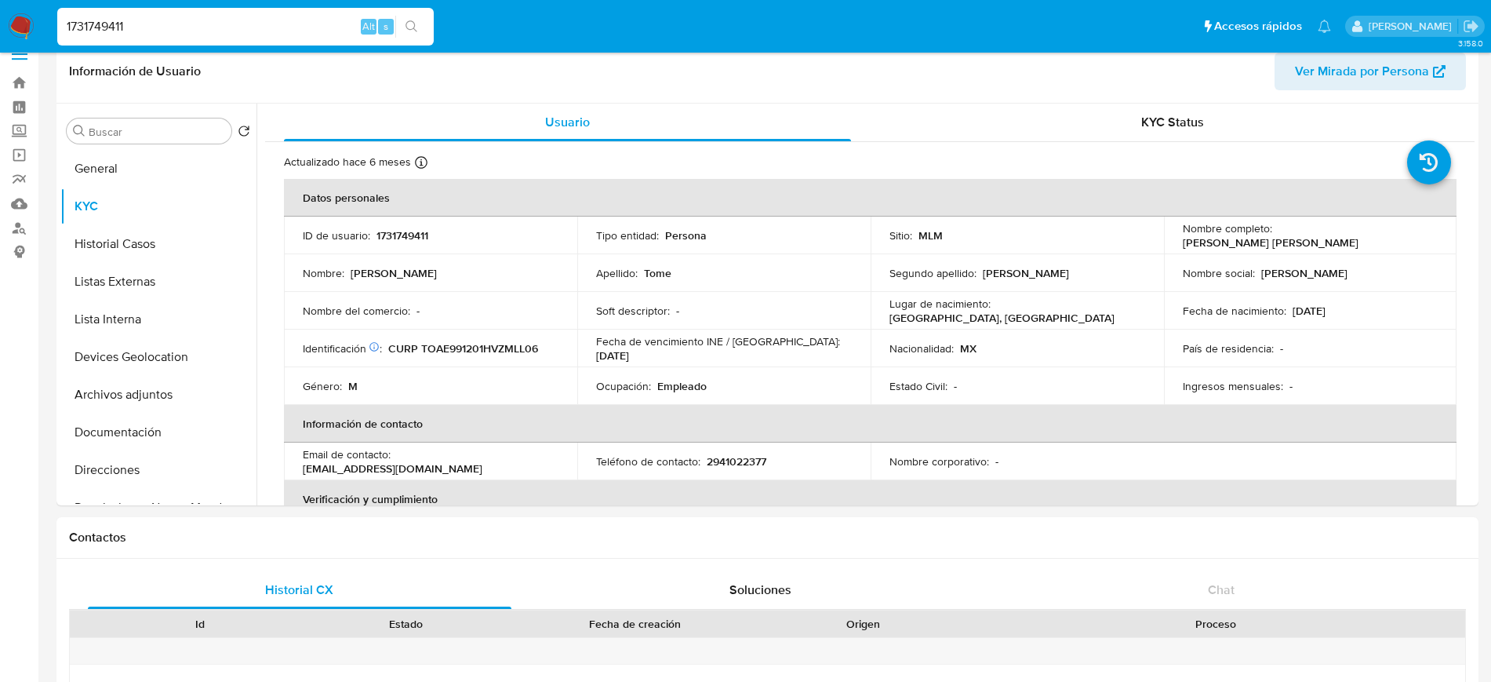
click at [27, 29] on img at bounding box center [21, 26] width 27 height 27
